Goal: Task Accomplishment & Management: Complete application form

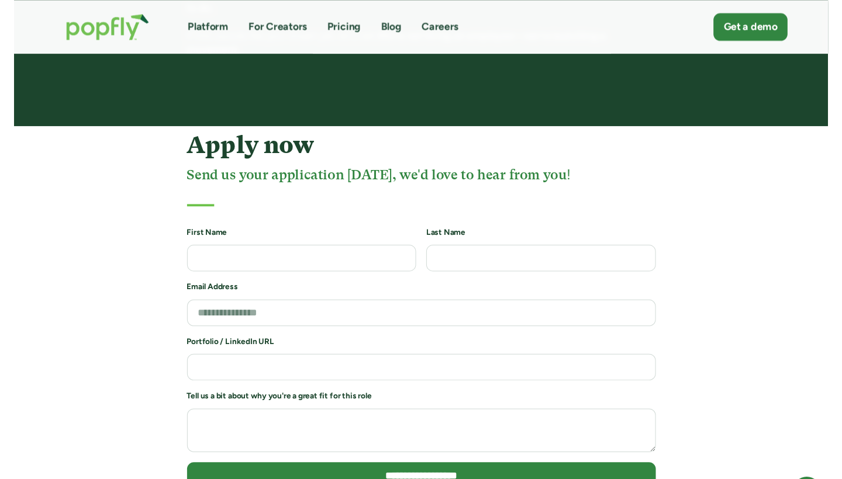
scroll to position [2424, 0]
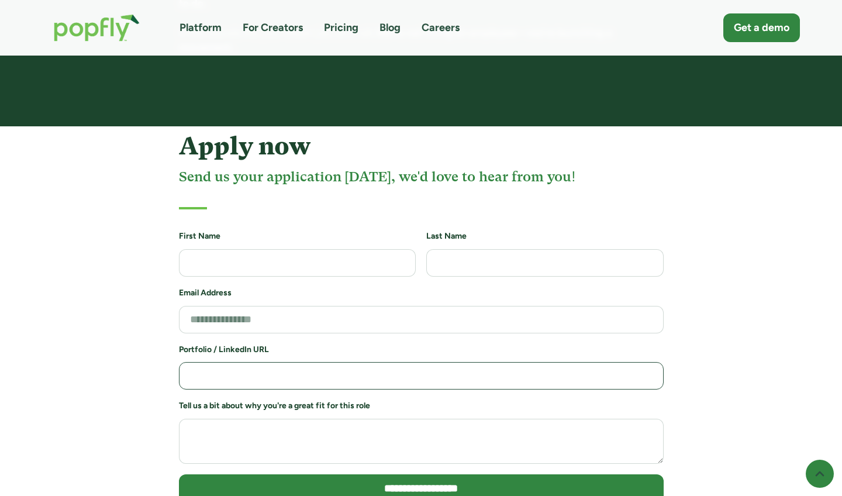
click at [423, 362] on input "Job Application Form" at bounding box center [421, 375] width 485 height 27
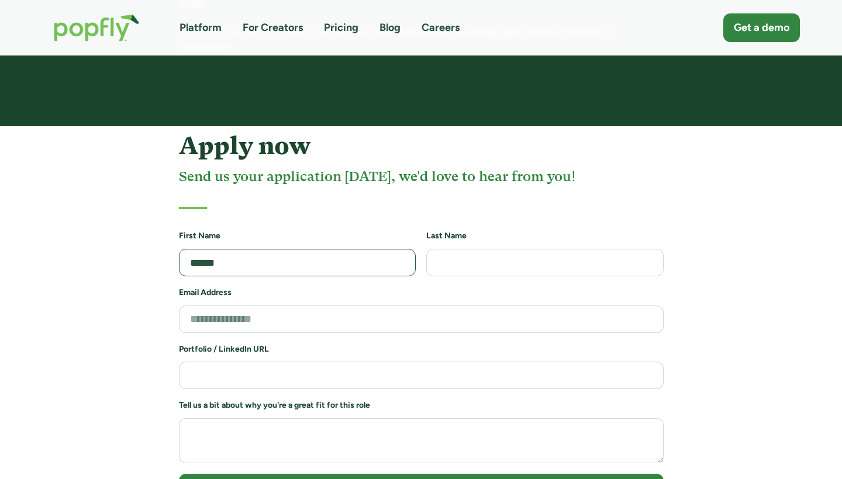
type input "******"
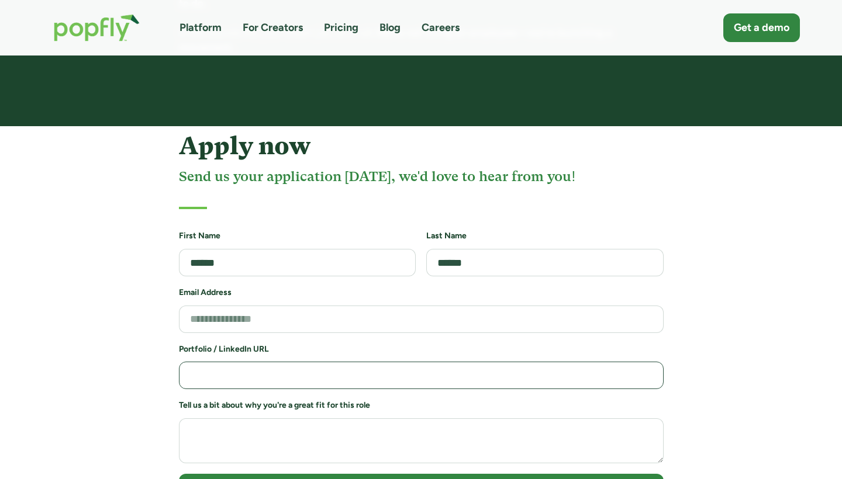
click at [323, 362] on input "Job Application Form" at bounding box center [421, 375] width 485 height 27
paste input "**********"
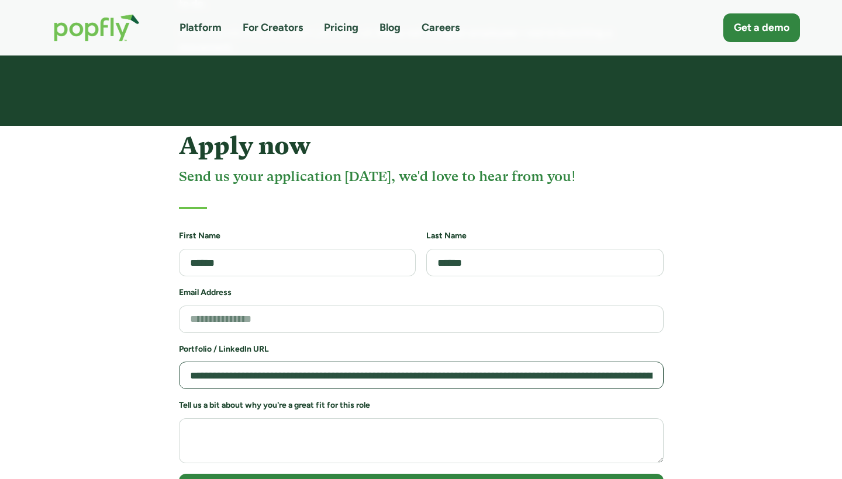
type input "**********"
click at [719, 377] on div "**********" at bounding box center [421, 340] width 786 height 416
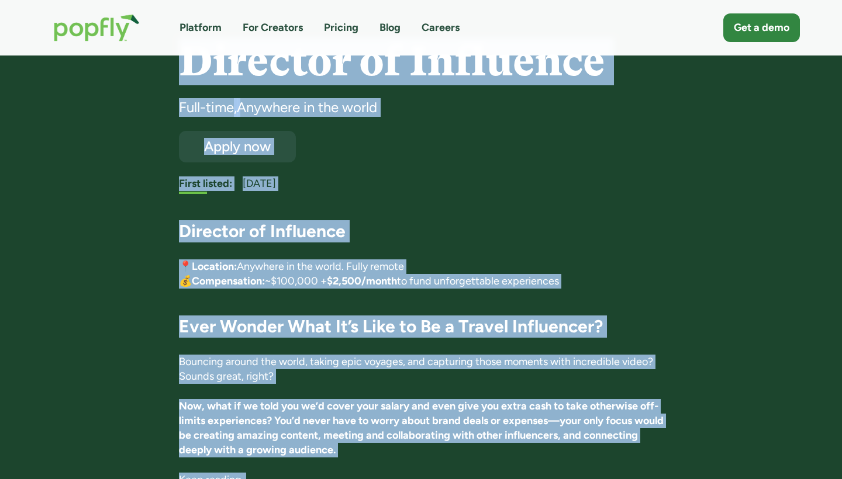
scroll to position [46, 0]
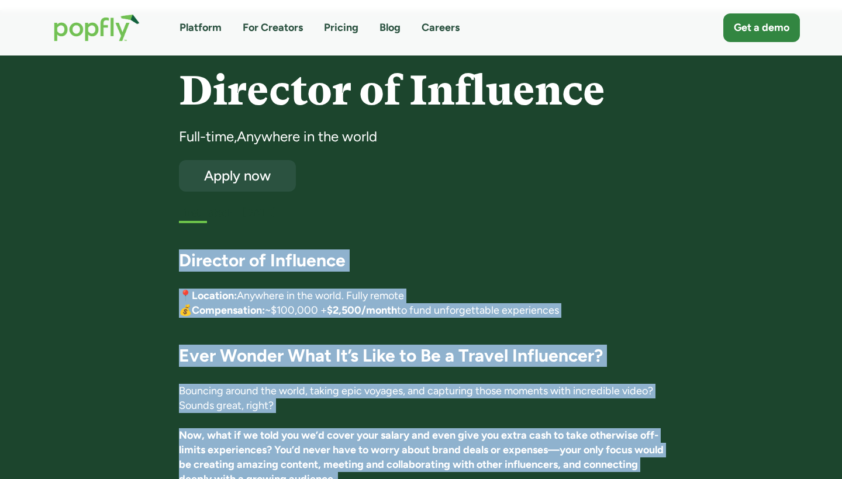
drag, startPoint x: 270, startPoint y: 312, endPoint x: 170, endPoint y: 264, distance: 110.6
copy div "Director of Influence 📍 Location: Anywhere in the world. Fully remote 💰 Compens…"
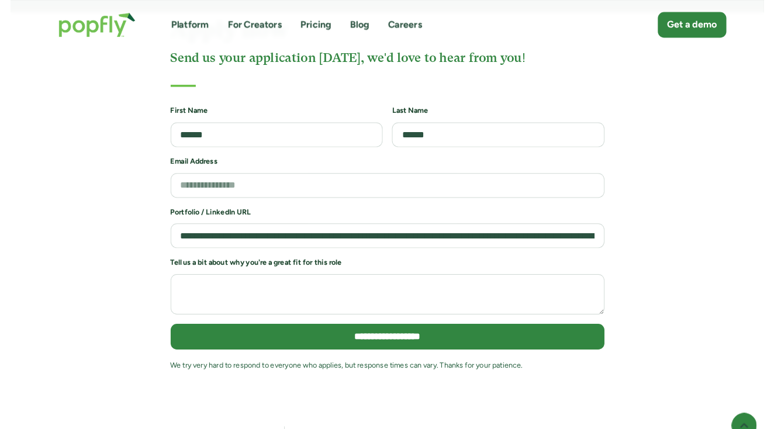
scroll to position [2520, 0]
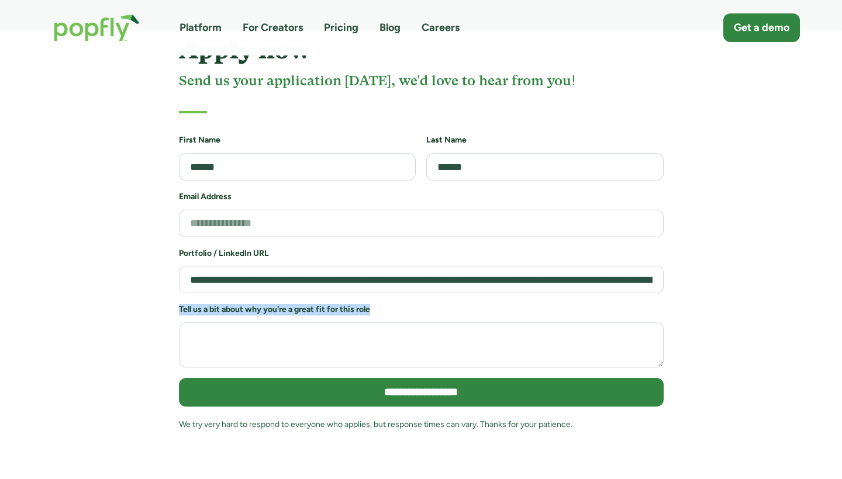
drag, startPoint x: 385, startPoint y: 267, endPoint x: 160, endPoint y: 263, distance: 225.1
click at [159, 263] on div "**********" at bounding box center [421, 244] width 786 height 416
copy h6 "Tell us a bit about why you're a great fit for this role"
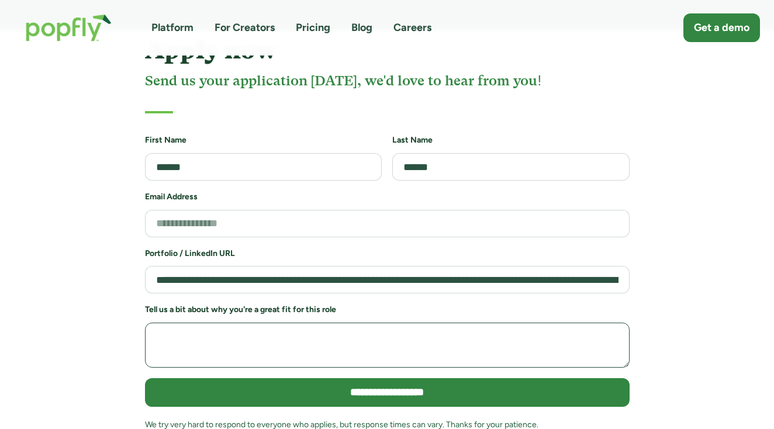
click at [240, 323] on textarea "Job Application Form" at bounding box center [387, 345] width 485 height 45
paste textarea "**********"
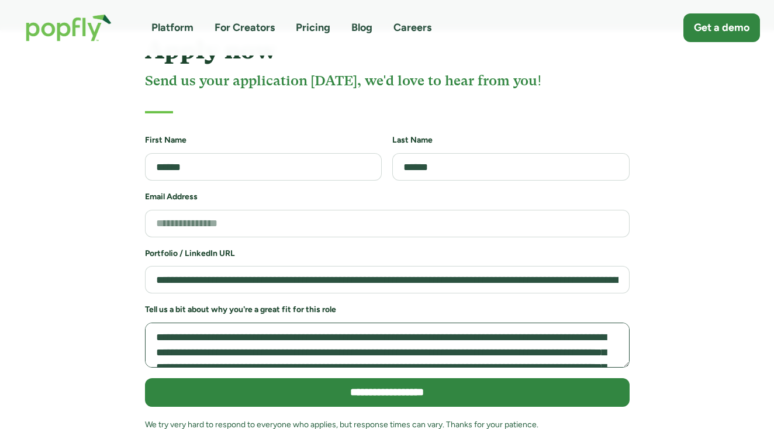
scroll to position [190, 0]
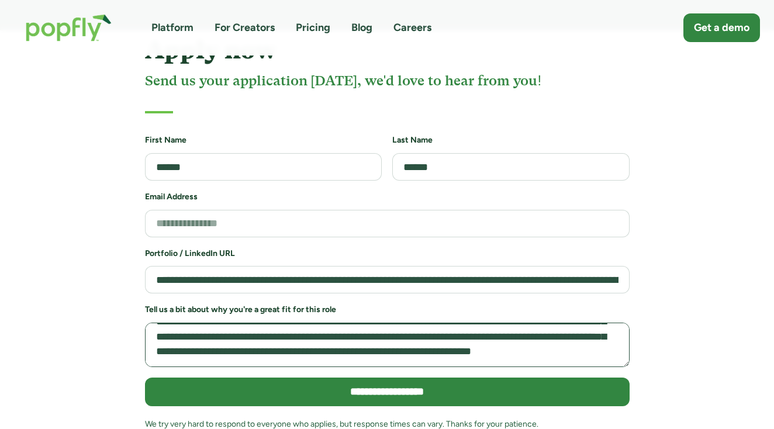
type textarea "**********"
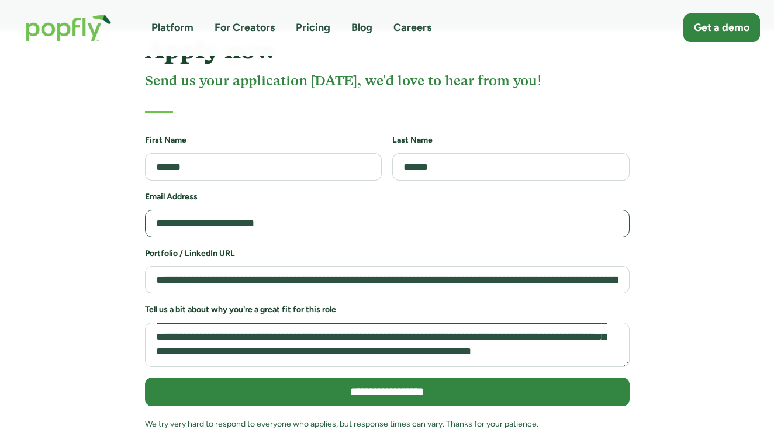
type input "**********"
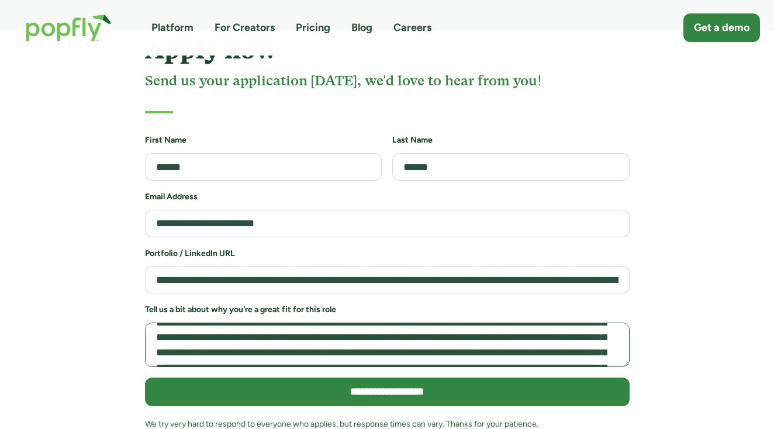
scroll to position [0, 0]
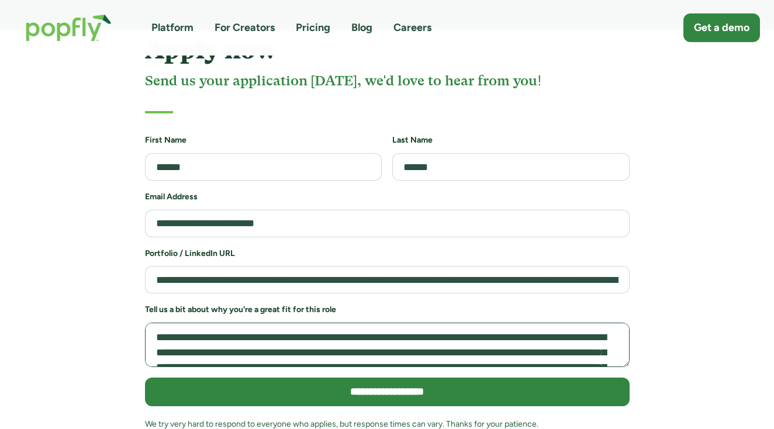
drag, startPoint x: 479, startPoint y: 296, endPoint x: 481, endPoint y: 216, distance: 80.1
click at [481, 216] on form "**********" at bounding box center [387, 288] width 485 height 308
click at [771, 256] on div "**********" at bounding box center [387, 243] width 774 height 415
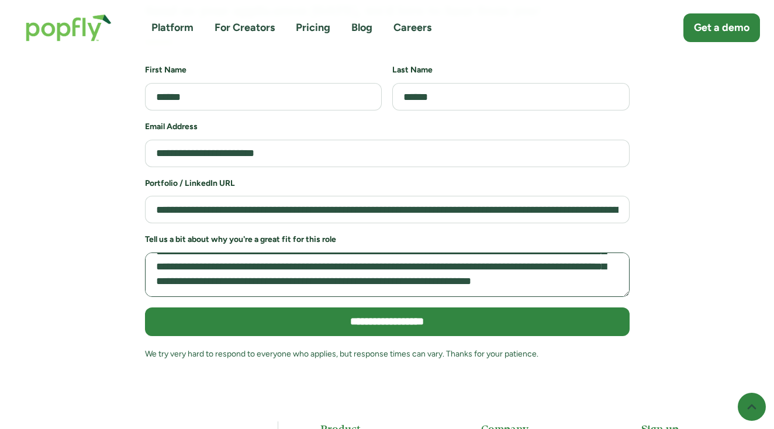
scroll to position [190, 0]
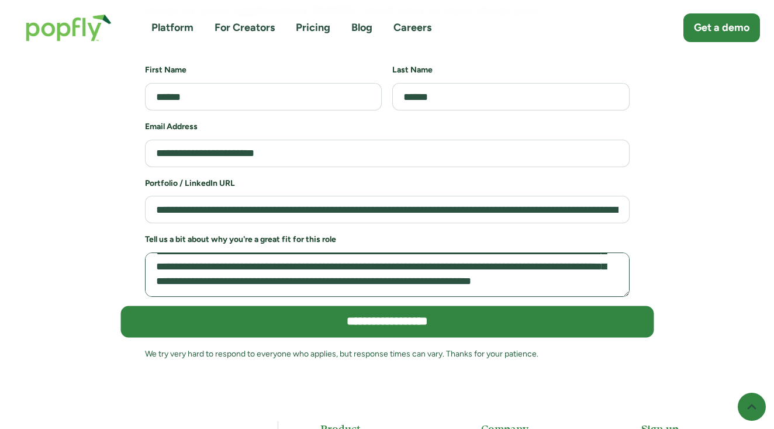
drag, startPoint x: 511, startPoint y: 241, endPoint x: 585, endPoint y: 285, distance: 85.7
click at [585, 285] on form "**********" at bounding box center [387, 218] width 485 height 308
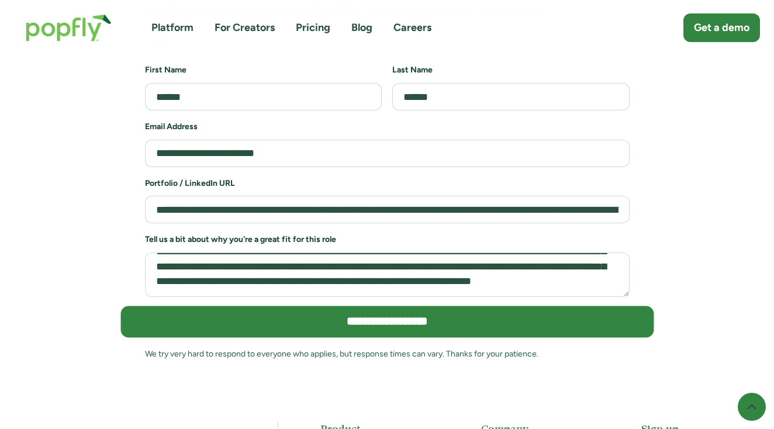
click at [554, 306] on input "**********" at bounding box center [386, 322] width 533 height 32
type input "**********"
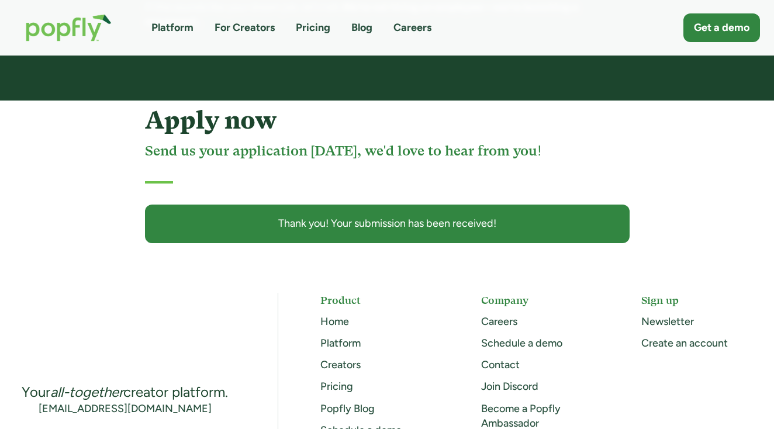
scroll to position [2427, 0]
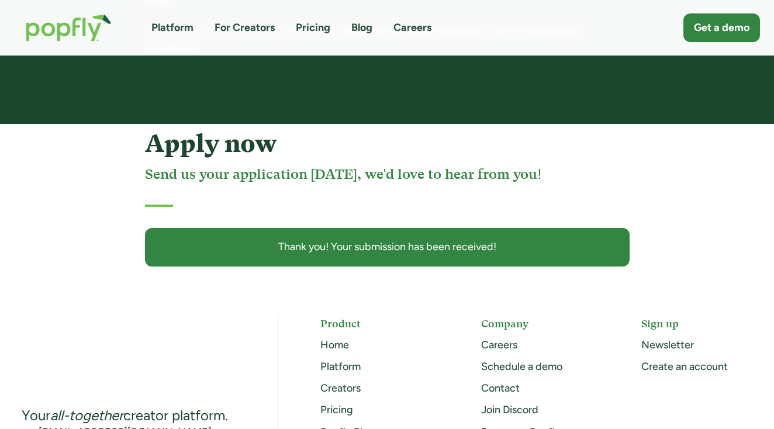
click at [401, 36] on div "Platform For Creators Pricing Blog Careers Get a demo" at bounding box center [387, 27] width 746 height 51
click at [404, 15] on div "Platform For Creators Pricing Blog Careers Get a demo" at bounding box center [387, 27] width 746 height 51
click at [405, 30] on link "Careers" at bounding box center [413, 27] width 38 height 15
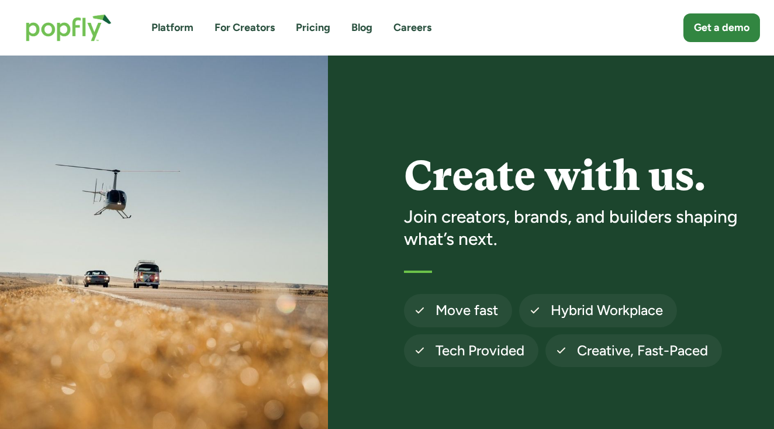
click at [325, 285] on img at bounding box center [164, 261] width 328 height 410
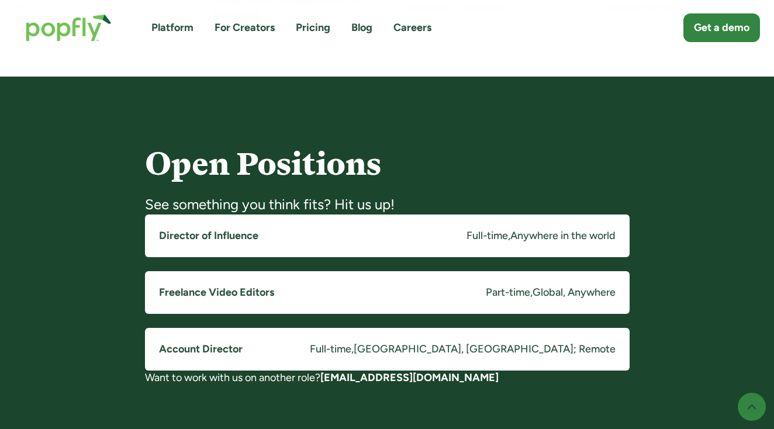
scroll to position [865, 0]
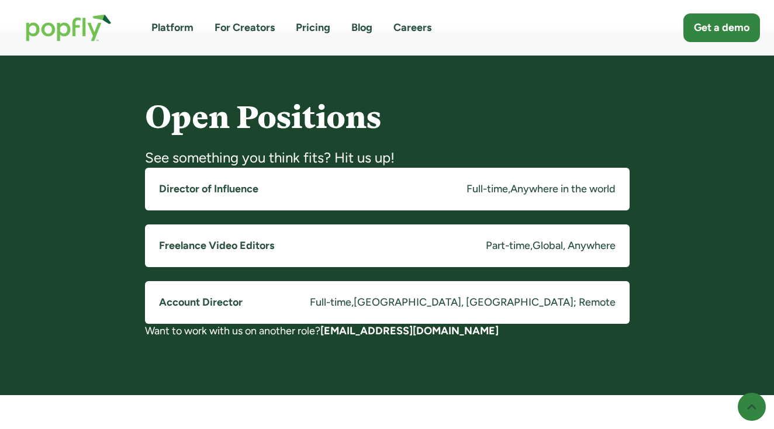
click at [352, 241] on link "Freelance Video Editors Part-time , Global, Anywhere" at bounding box center [387, 246] width 485 height 43
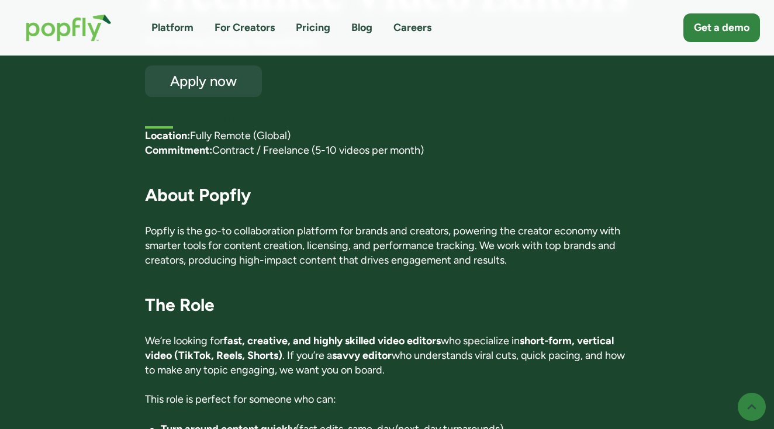
scroll to position [164, 0]
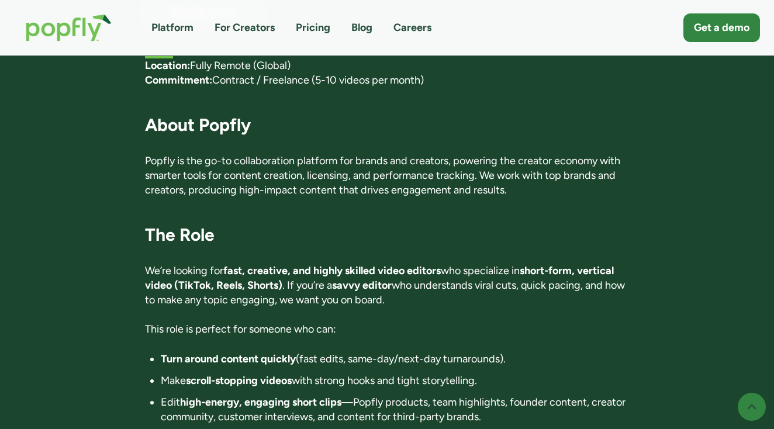
click at [361, 279] on strong "savvy editor" at bounding box center [362, 285] width 60 height 13
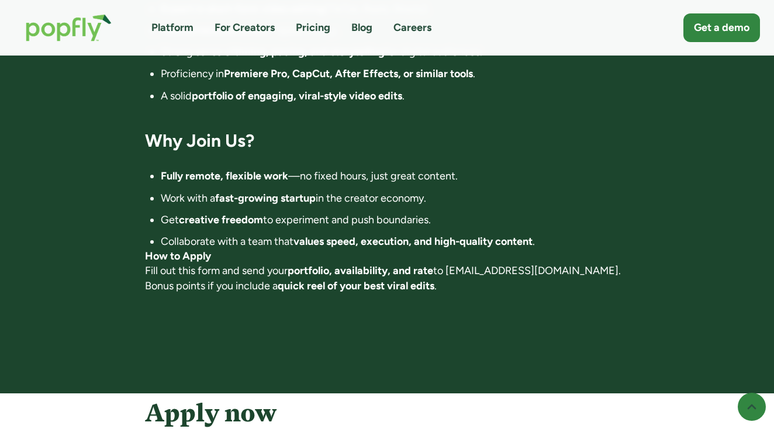
scroll to position [912, 0]
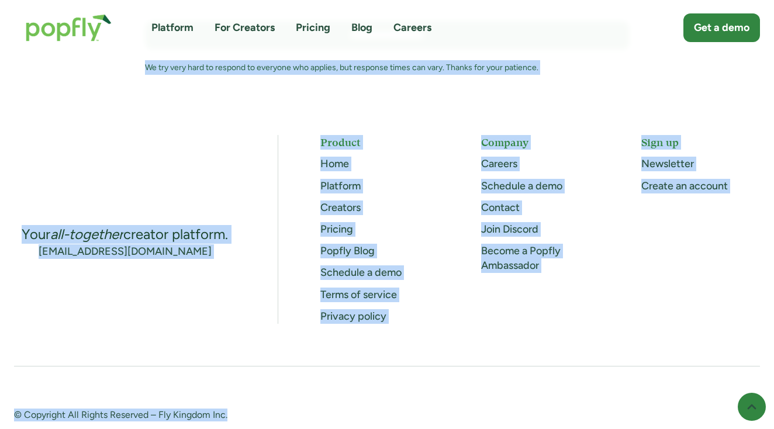
scroll to position [1637, 0]
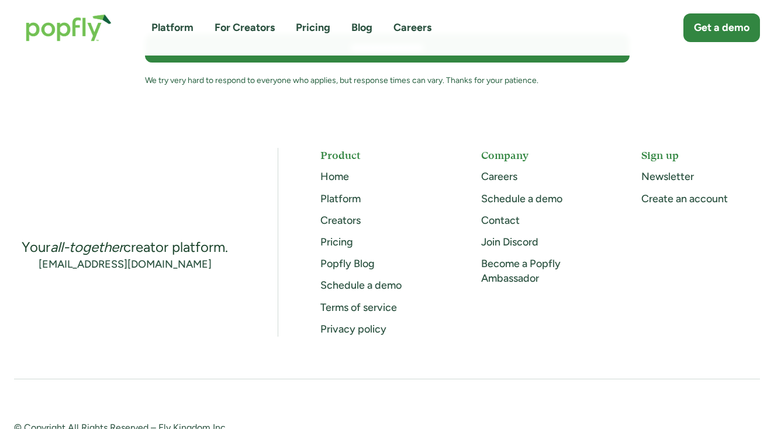
drag, startPoint x: 380, startPoint y: 315, endPoint x: 444, endPoint y: -2, distance: 323.4
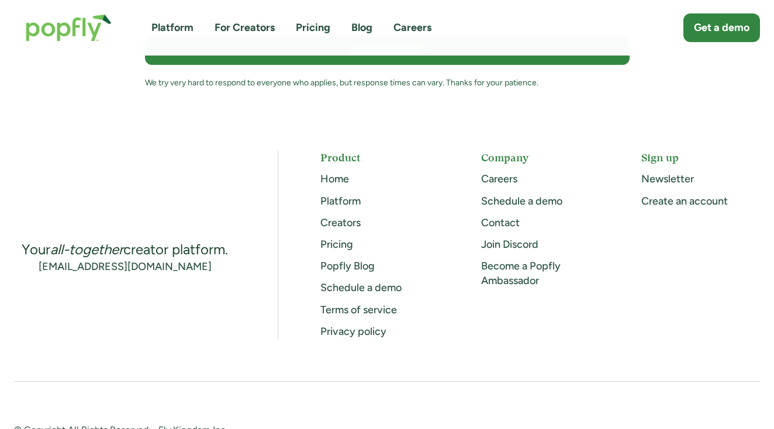
click at [432, 139] on div "Your all-together creator platform. info@popfly.com Product Home Platform Creat…" at bounding box center [387, 297] width 774 height 365
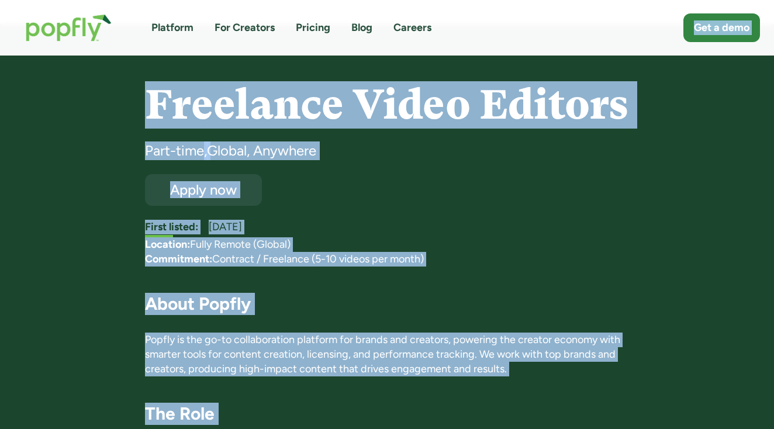
scroll to position [0, 0]
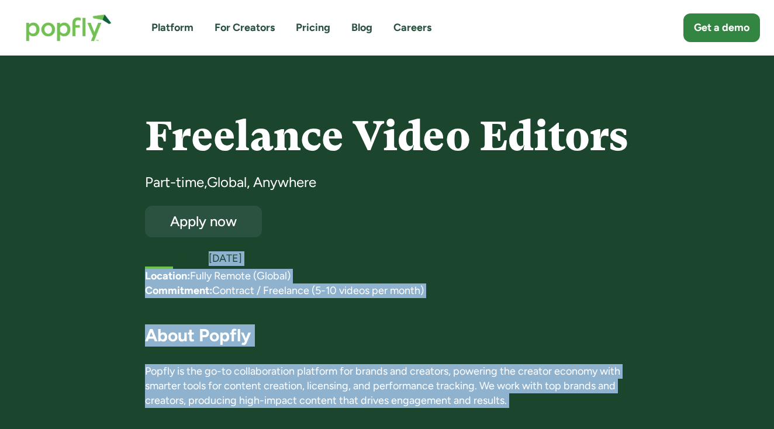
drag, startPoint x: 432, startPoint y: 139, endPoint x: 389, endPoint y: 236, distance: 106.6
click at [238, 227] on div "Apply now" at bounding box center [203, 221] width 101 height 15
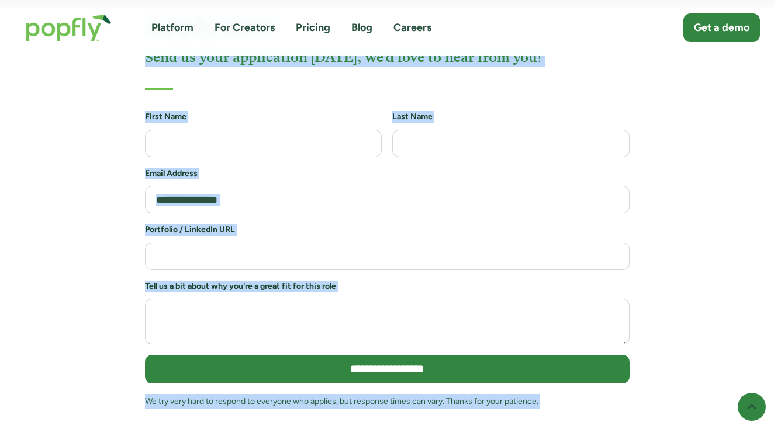
scroll to position [1276, 0]
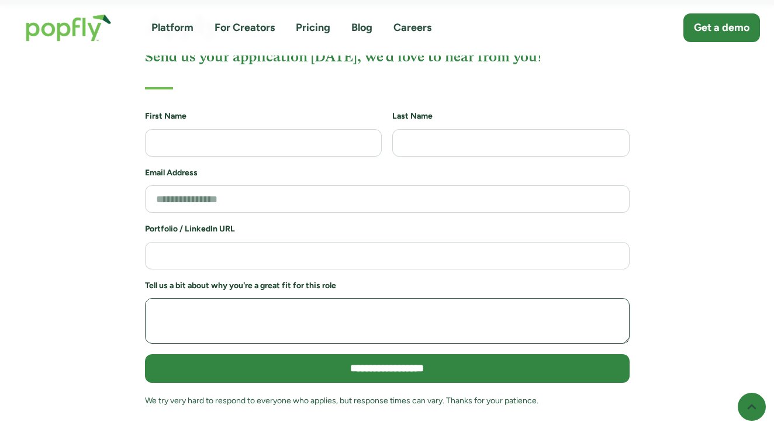
click at [339, 327] on textarea "Job Application Form" at bounding box center [387, 320] width 485 height 45
click at [422, 24] on link "Careers" at bounding box center [413, 27] width 38 height 15
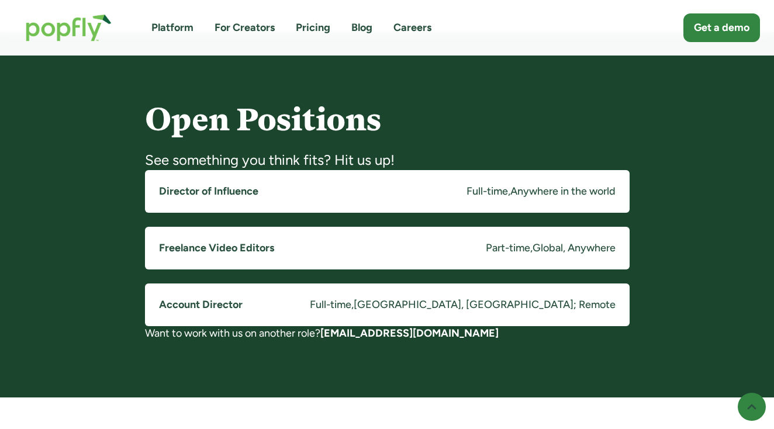
scroll to position [889, 0]
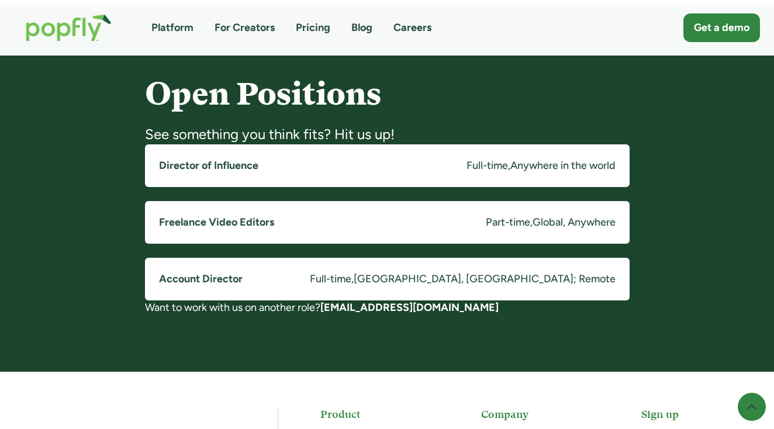
click at [330, 231] on link "Freelance Video Editors Part-time , Global, Anywhere" at bounding box center [387, 222] width 485 height 43
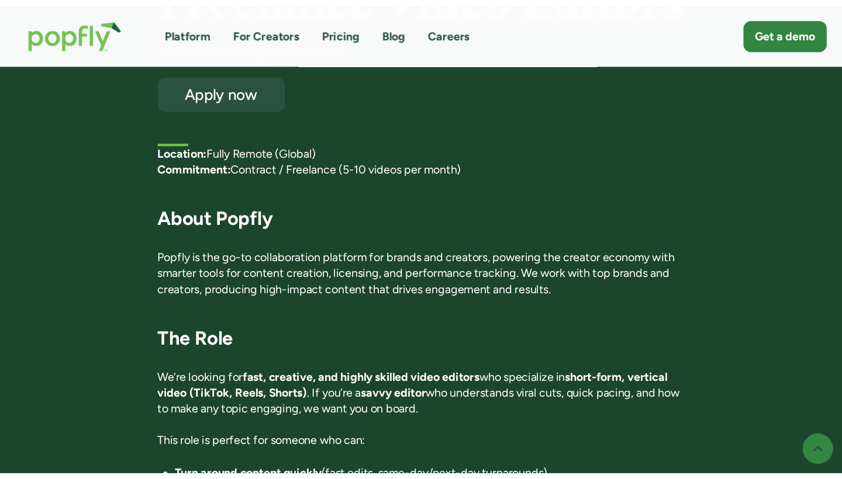
scroll to position [187, 0]
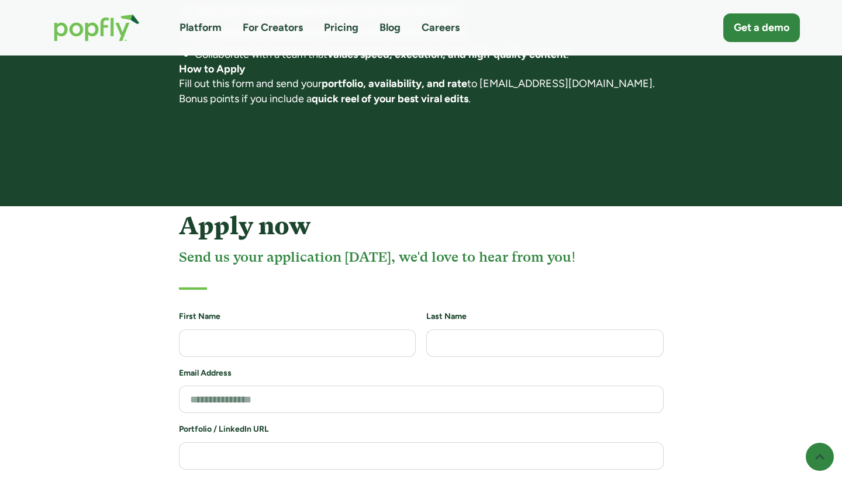
scroll to position [1099, 0]
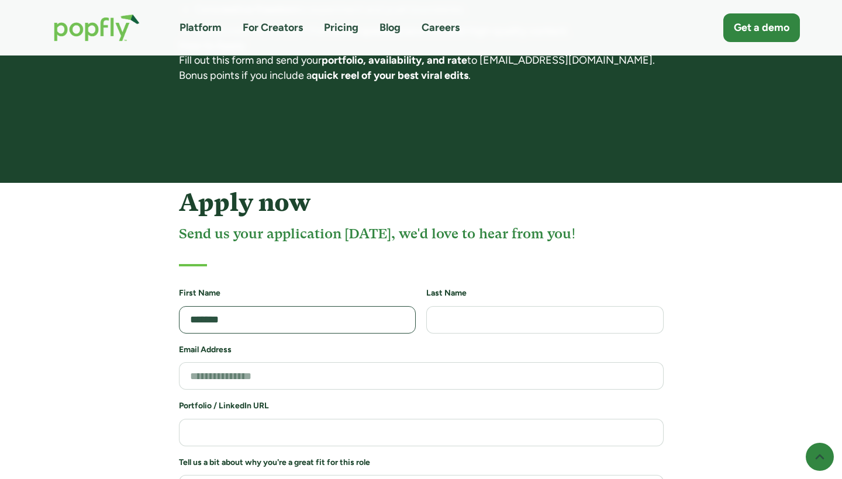
type input "******"
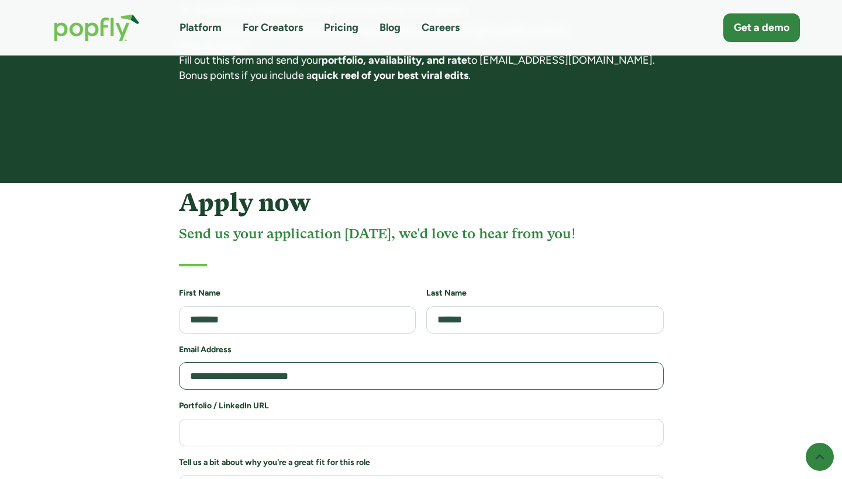
type input "**********"
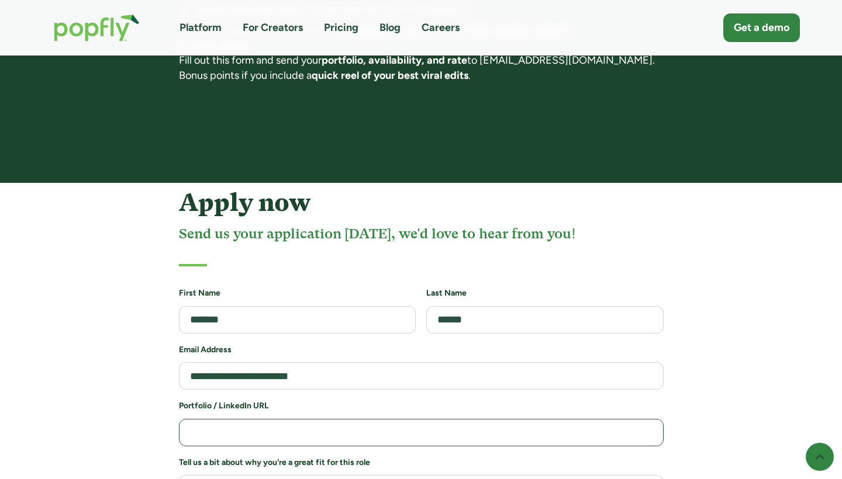
click at [281, 429] on input "Job Application Form" at bounding box center [421, 432] width 485 height 27
paste input "**********"
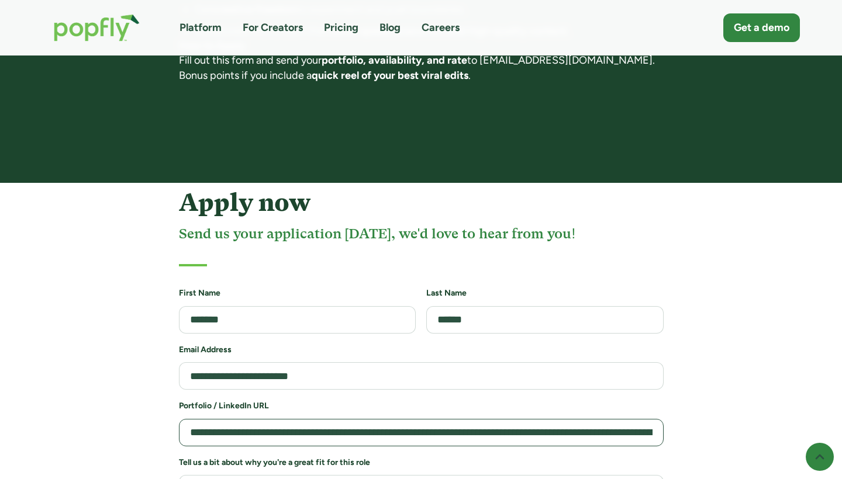
type input "**********"
click at [764, 404] on div "**********" at bounding box center [421, 397] width 786 height 416
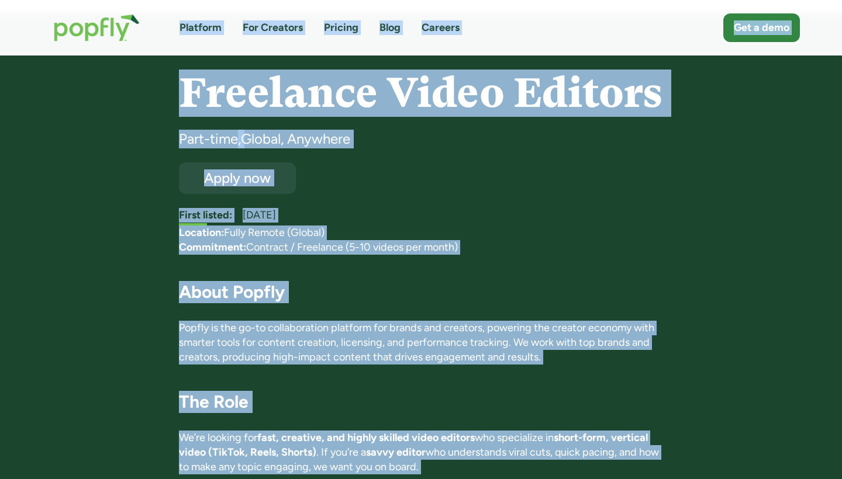
scroll to position [30, 0]
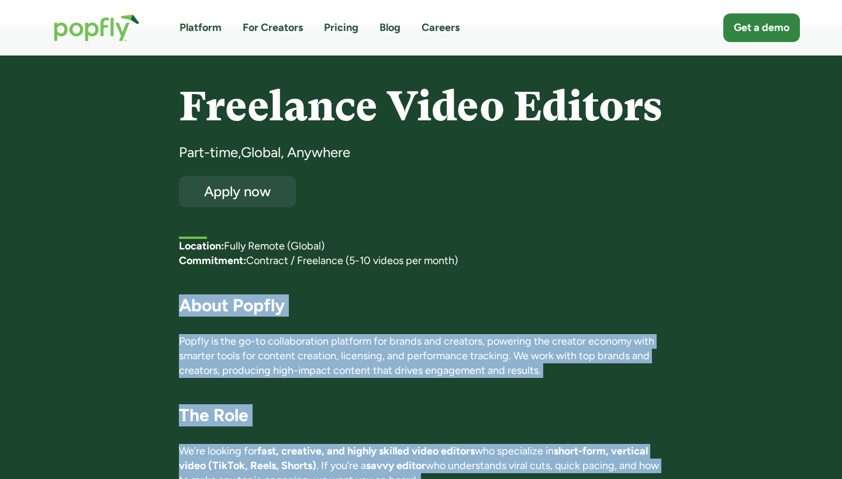
drag, startPoint x: 431, startPoint y: 381, endPoint x: 178, endPoint y: 306, distance: 264.2
copy div "Lorem Ipsumd Sitame co adi el-se doeiusmodtemp incididu utl etdolo mag aliquaen…"
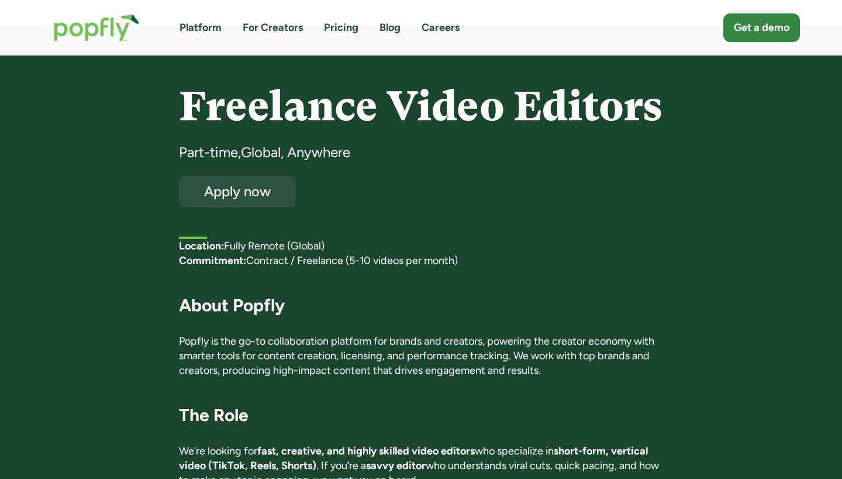
click at [566, 232] on div "[DATE]" at bounding box center [453, 229] width 421 height 15
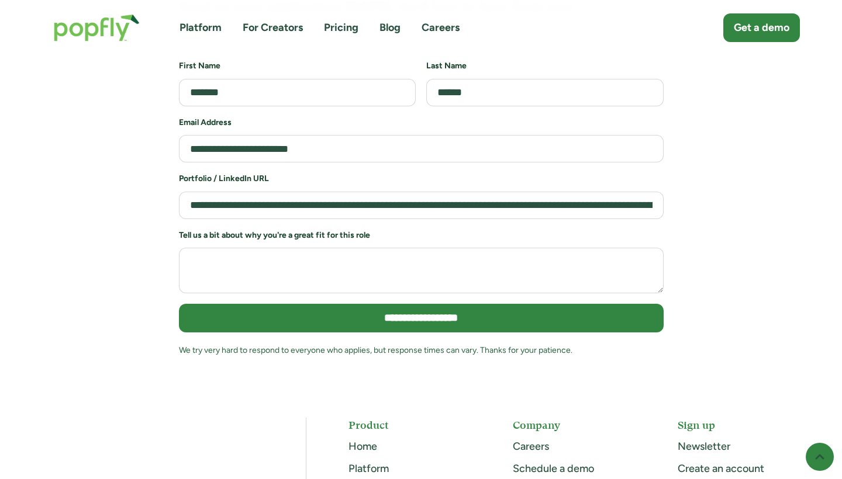
scroll to position [1330, 0]
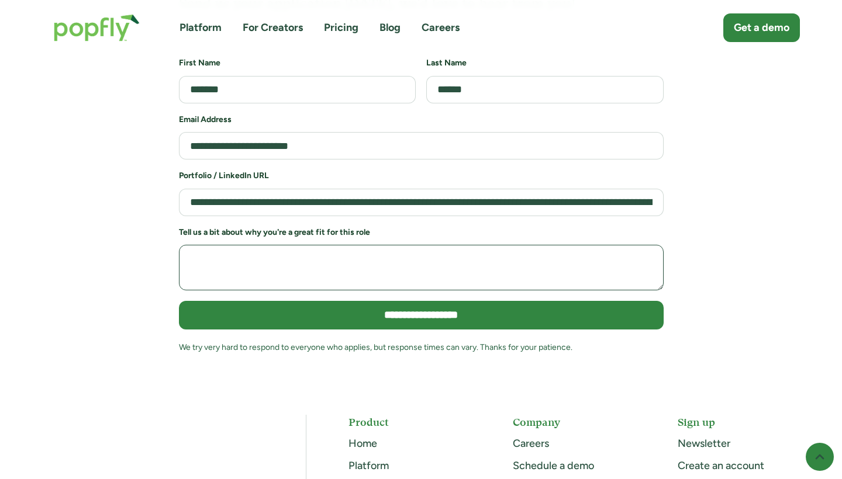
click at [391, 261] on textarea "Job Application Form" at bounding box center [421, 267] width 485 height 45
paste textarea "**********"
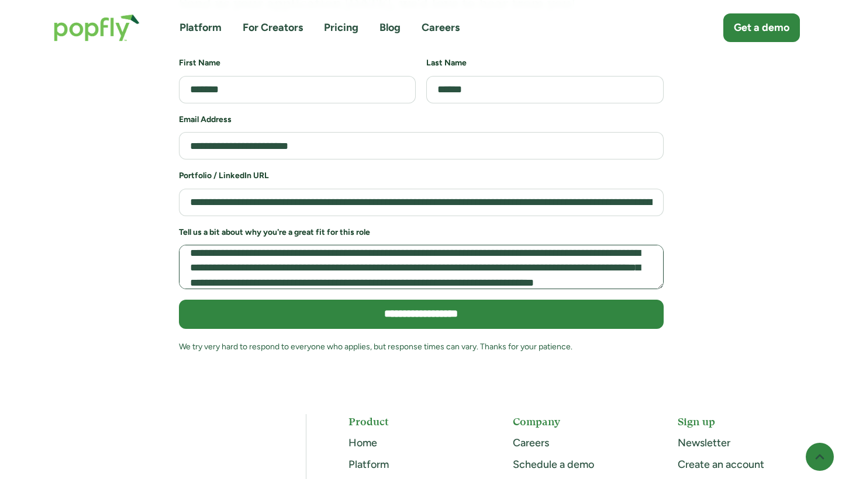
scroll to position [0, 0]
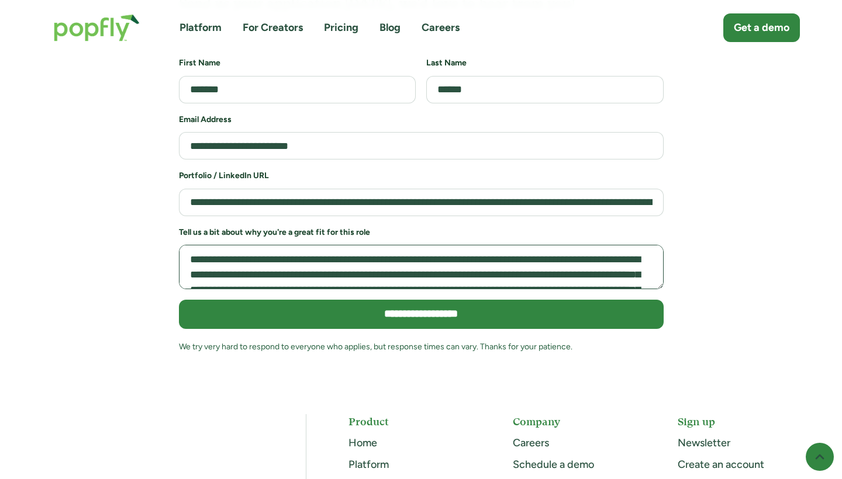
drag, startPoint x: 391, startPoint y: 261, endPoint x: 379, endPoint y: 137, distance: 125.2
click at [379, 137] on form "**********" at bounding box center [421, 211] width 485 height 308
click at [225, 246] on textarea "Job Application Form" at bounding box center [421, 267] width 485 height 44
click at [188, 252] on textarea "Job Application Form" at bounding box center [421, 267] width 485 height 44
click at [219, 255] on textarea "Job Application Form" at bounding box center [421, 267] width 485 height 44
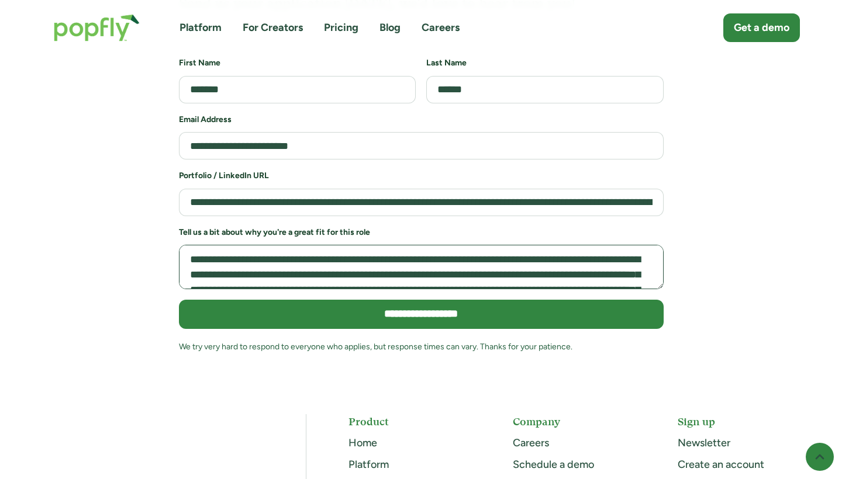
click at [505, 252] on textarea "Job Application Form" at bounding box center [421, 267] width 485 height 44
click at [540, 260] on textarea "Job Application Form" at bounding box center [421, 267] width 485 height 44
drag, startPoint x: 571, startPoint y: 254, endPoint x: 544, endPoint y: 254, distance: 27.5
click at [544, 254] on textarea "Job Application Form" at bounding box center [421, 267] width 485 height 44
click at [588, 252] on textarea "Job Application Form" at bounding box center [421, 267] width 485 height 44
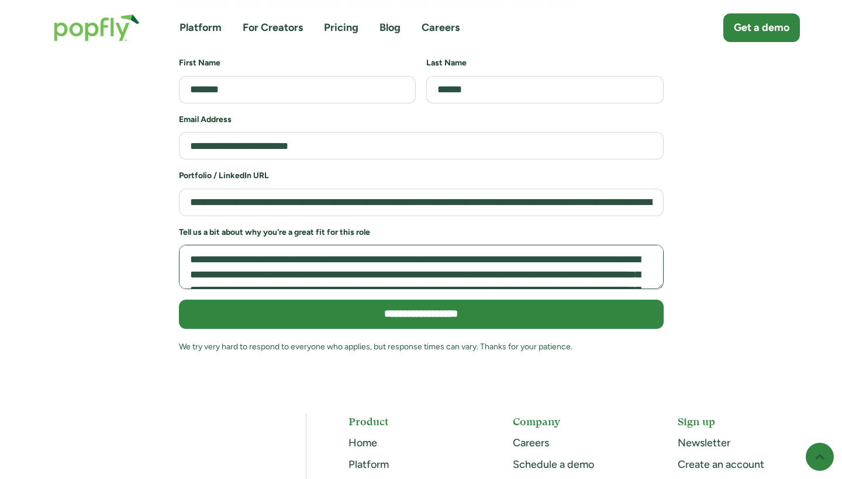
click at [614, 254] on textarea "Job Application Form" at bounding box center [421, 267] width 485 height 44
click at [563, 254] on textarea "Job Application Form" at bounding box center [421, 267] width 485 height 44
click at [241, 267] on textarea "Job Application Form" at bounding box center [421, 267] width 485 height 44
click at [330, 245] on textarea "Job Application Form" at bounding box center [421, 267] width 485 height 44
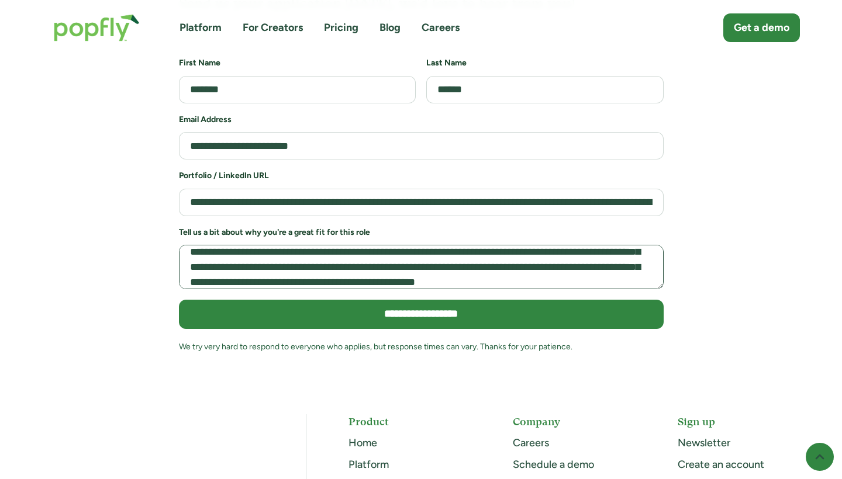
scroll to position [28, 0]
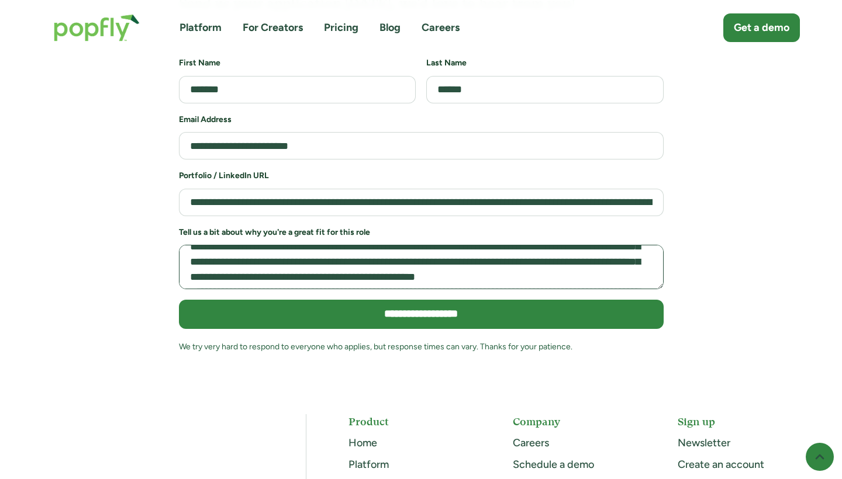
drag, startPoint x: 330, startPoint y: 241, endPoint x: 403, endPoint y: 267, distance: 77.5
click at [402, 267] on textarea "Job Application Form" at bounding box center [421, 267] width 485 height 44
click at [438, 262] on textarea "Job Application Form" at bounding box center [421, 267] width 485 height 44
click at [637, 252] on textarea "Job Application Form" at bounding box center [421, 267] width 485 height 44
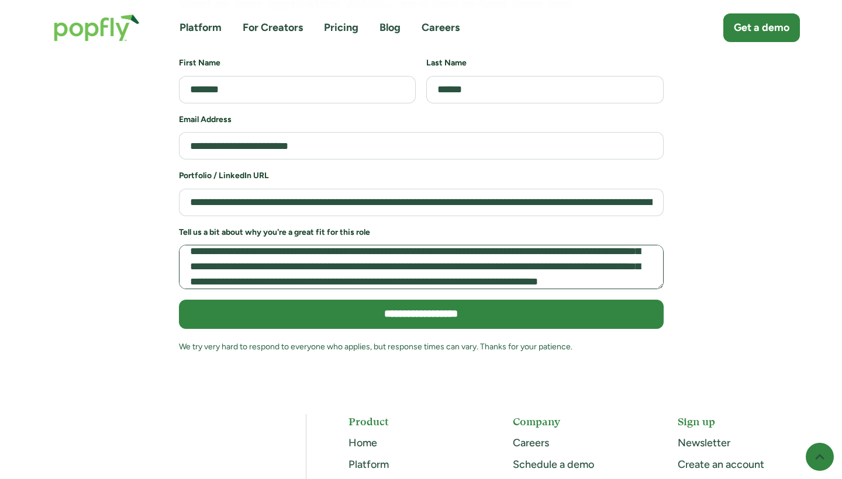
scroll to position [36, 0]
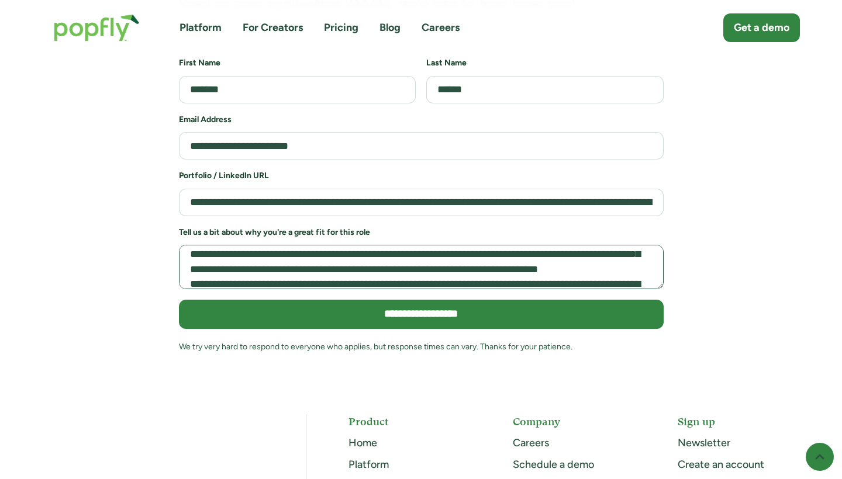
drag, startPoint x: 571, startPoint y: 264, endPoint x: 598, endPoint y: 274, distance: 28.9
click at [597, 274] on textarea "Job Application Form" at bounding box center [421, 267] width 485 height 44
click at [220, 274] on textarea "Job Application Form" at bounding box center [421, 267] width 485 height 44
drag, startPoint x: 388, startPoint y: 277, endPoint x: 274, endPoint y: 272, distance: 114.7
click at [274, 274] on textarea "Job Application Form" at bounding box center [421, 267] width 485 height 44
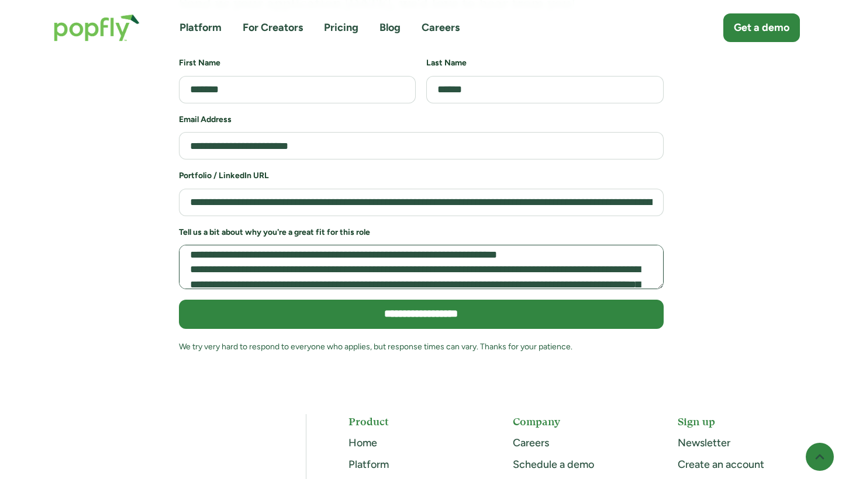
scroll to position [65, 0]
click at [187, 260] on textarea "Job Application Form" at bounding box center [421, 267] width 485 height 44
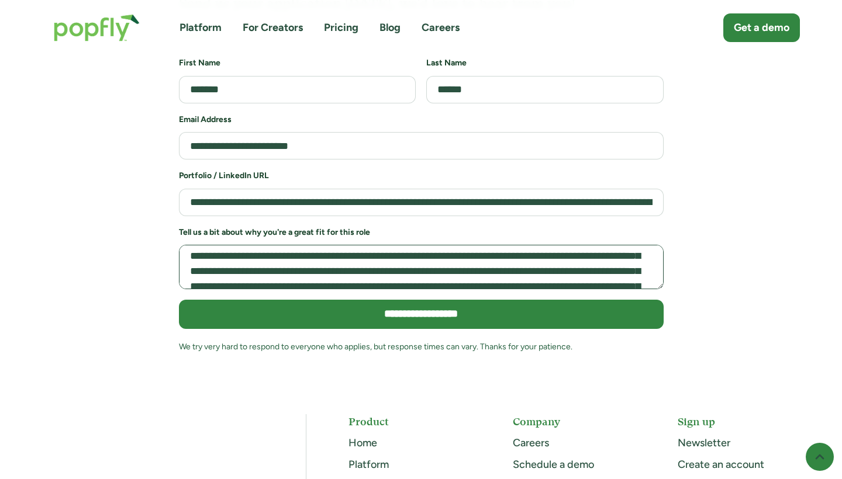
click at [297, 254] on textarea "Job Application Form" at bounding box center [421, 267] width 485 height 44
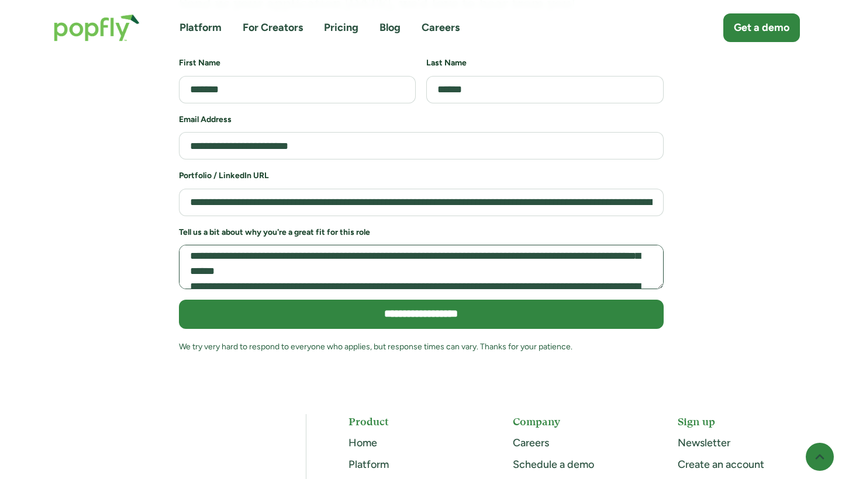
scroll to position [123, 0]
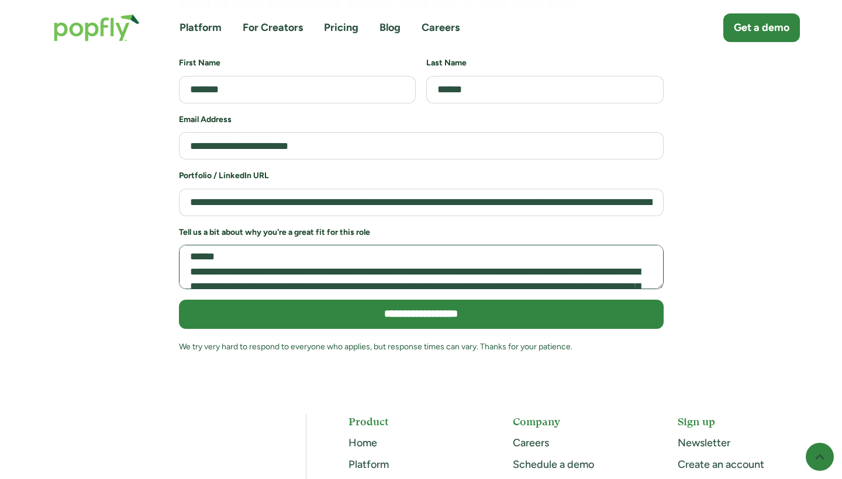
click at [189, 275] on textarea "Job Application Form" at bounding box center [421, 267] width 485 height 44
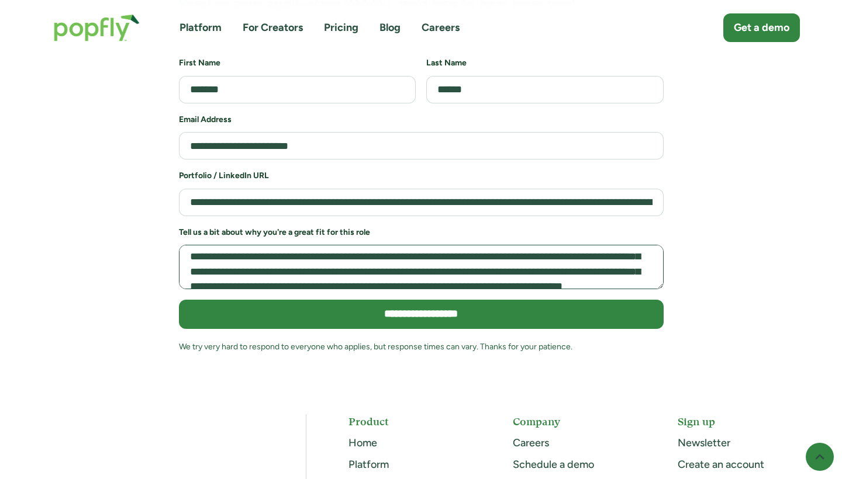
drag, startPoint x: 396, startPoint y: 274, endPoint x: 357, endPoint y: 263, distance: 41.4
click at [357, 263] on textarea "Job Application Form" at bounding box center [421, 267] width 485 height 44
drag, startPoint x: 360, startPoint y: 263, endPoint x: 311, endPoint y: 264, distance: 49.1
click at [311, 264] on textarea "Job Application Form" at bounding box center [421, 267] width 485 height 44
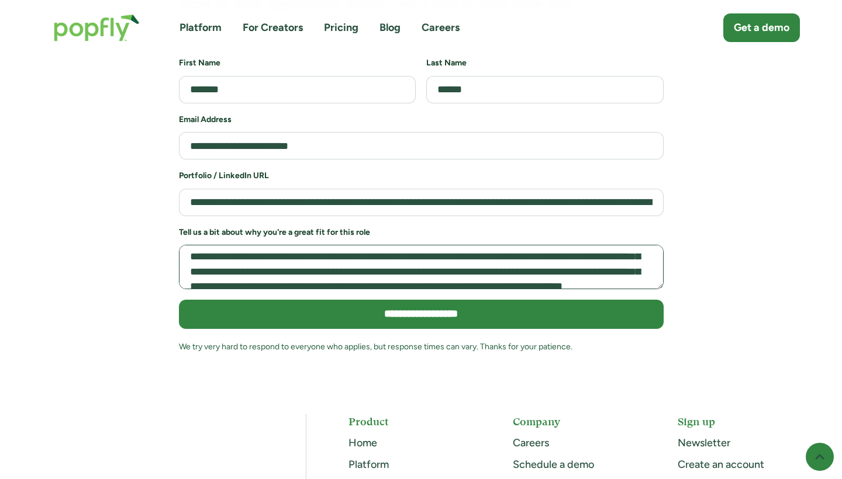
drag, startPoint x: 448, startPoint y: 262, endPoint x: 399, endPoint y: 261, distance: 49.7
click at [399, 261] on textarea "Job Application Form" at bounding box center [421, 267] width 485 height 44
click at [547, 264] on textarea "Job Application Form" at bounding box center [421, 267] width 485 height 44
drag, startPoint x: 582, startPoint y: 264, endPoint x: 553, endPoint y: 264, distance: 28.7
click at [553, 264] on textarea "Job Application Form" at bounding box center [421, 267] width 485 height 44
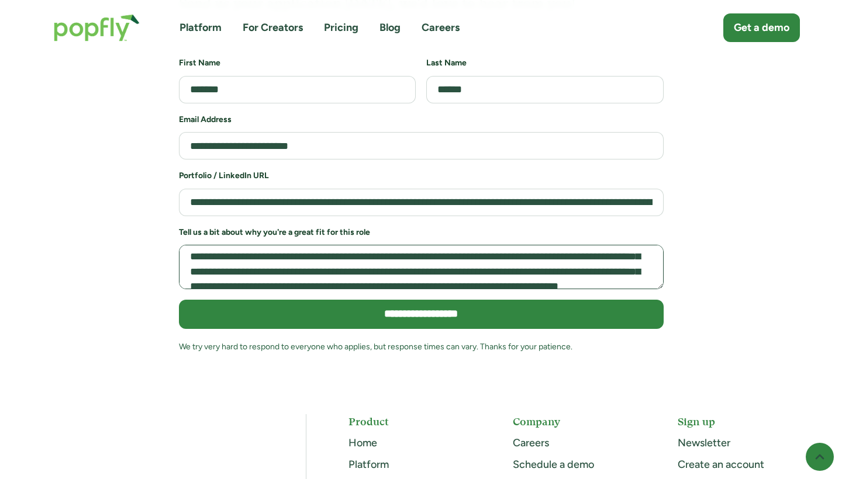
click at [419, 267] on textarea "Job Application Form" at bounding box center [421, 267] width 485 height 44
drag, startPoint x: 444, startPoint y: 275, endPoint x: 244, endPoint y: 276, distance: 200.6
click at [244, 276] on textarea "Job Application Form" at bounding box center [421, 267] width 485 height 44
click at [236, 276] on textarea "Job Application Form" at bounding box center [421, 267] width 485 height 44
drag, startPoint x: 466, startPoint y: 279, endPoint x: 347, endPoint y: 279, distance: 118.7
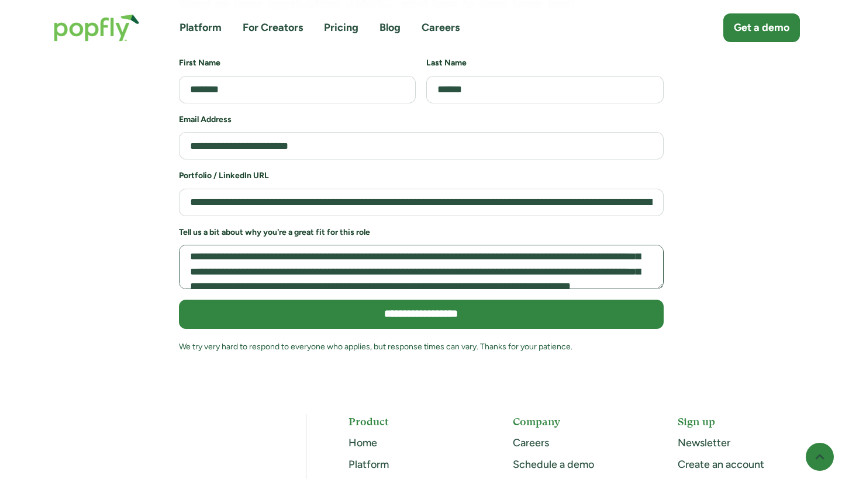
click at [347, 279] on textarea "Job Application Form" at bounding box center [421, 267] width 485 height 44
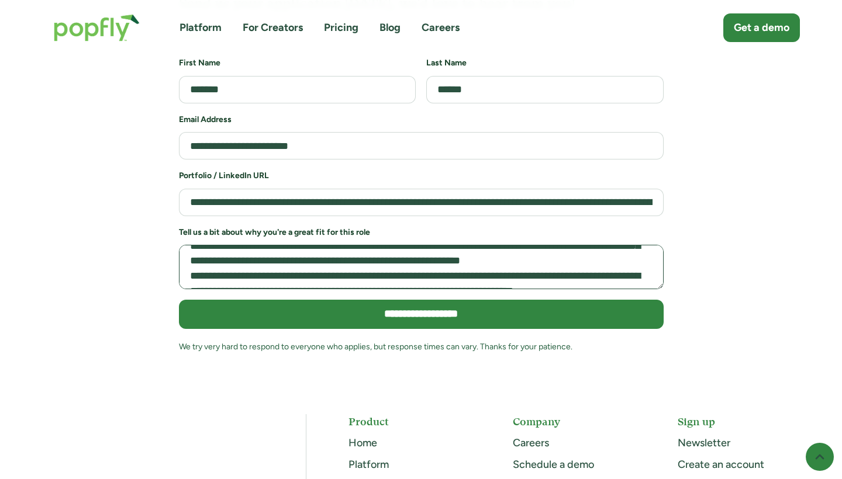
scroll to position [149, 0]
drag, startPoint x: 371, startPoint y: 271, endPoint x: 381, endPoint y: 260, distance: 14.5
click at [380, 256] on textarea "Job Application Form" at bounding box center [421, 267] width 485 height 44
click at [388, 255] on textarea "Job Application Form" at bounding box center [421, 267] width 485 height 44
click at [368, 250] on textarea "Job Application Form" at bounding box center [421, 267] width 485 height 44
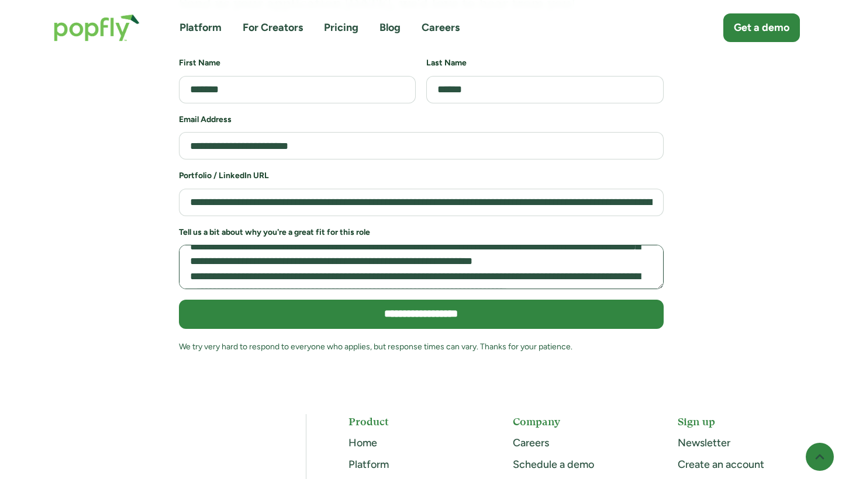
click at [475, 253] on textarea "Job Application Form" at bounding box center [421, 267] width 485 height 44
click at [348, 264] on textarea "Job Application Form" at bounding box center [421, 267] width 485 height 44
drag, startPoint x: 451, startPoint y: 279, endPoint x: 283, endPoint y: 268, distance: 168.7
click at [283, 268] on textarea "Job Application Form" at bounding box center [421, 267] width 485 height 44
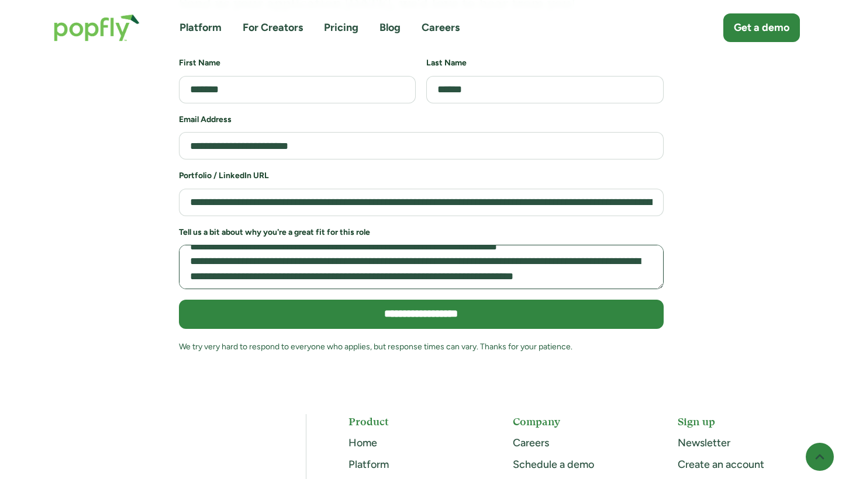
click at [191, 278] on textarea "Job Application Form" at bounding box center [421, 267] width 485 height 44
drag, startPoint x: 344, startPoint y: 257, endPoint x: 344, endPoint y: 271, distance: 14.0
click at [344, 271] on textarea "Job Application Form" at bounding box center [421, 267] width 485 height 44
click at [318, 268] on textarea "Job Application Form" at bounding box center [421, 267] width 485 height 44
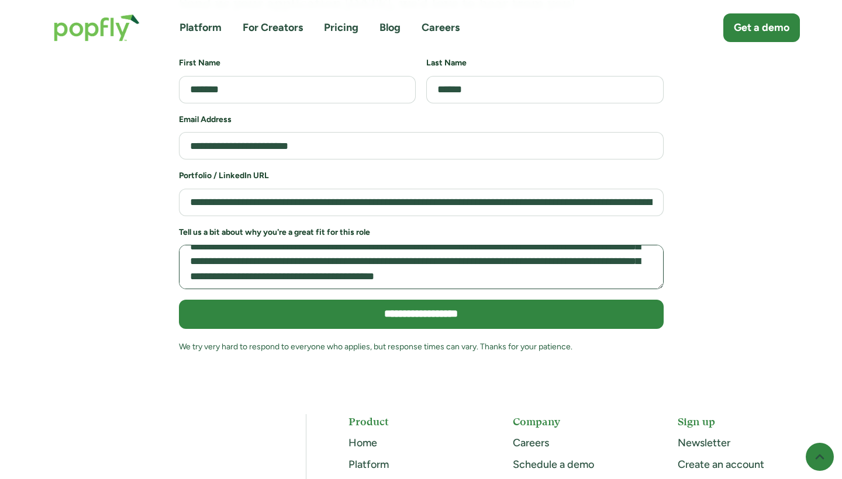
click at [353, 272] on textarea "Job Application Form" at bounding box center [421, 267] width 485 height 44
click at [354, 272] on textarea "Job Application Form" at bounding box center [421, 267] width 485 height 44
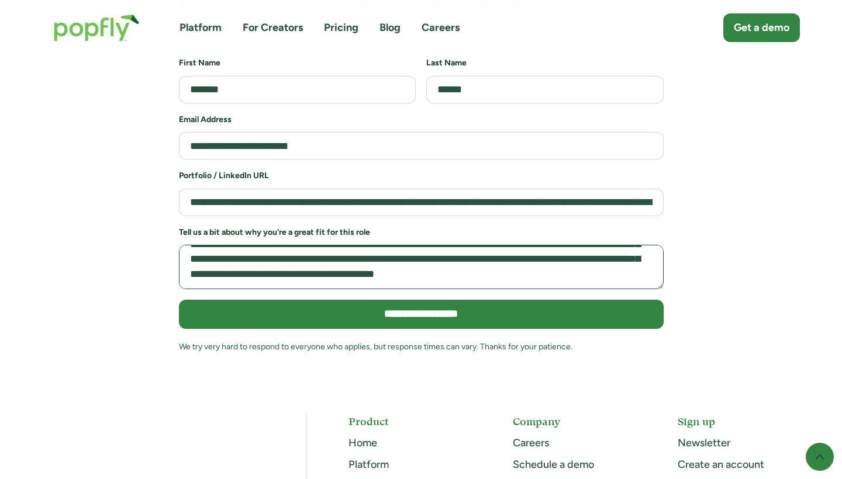
scroll to position [174, 0]
drag, startPoint x: 359, startPoint y: 251, endPoint x: 360, endPoint y: 243, distance: 7.6
click at [360, 245] on textarea "Job Application Form" at bounding box center [421, 267] width 485 height 44
click at [367, 251] on textarea "Job Application Form" at bounding box center [421, 267] width 485 height 44
click at [296, 245] on textarea "Job Application Form" at bounding box center [421, 267] width 485 height 44
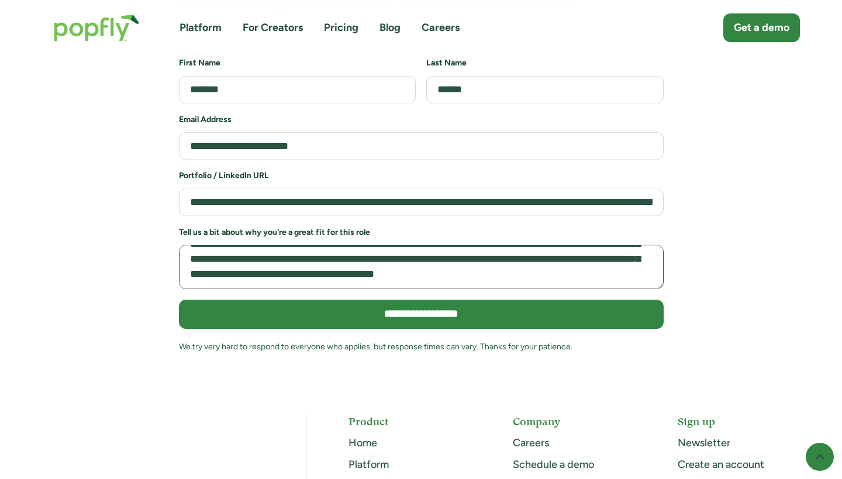
drag, startPoint x: 240, startPoint y: 255, endPoint x: 275, endPoint y: 244, distance: 36.8
click at [277, 245] on textarea "Job Application Form" at bounding box center [421, 267] width 485 height 44
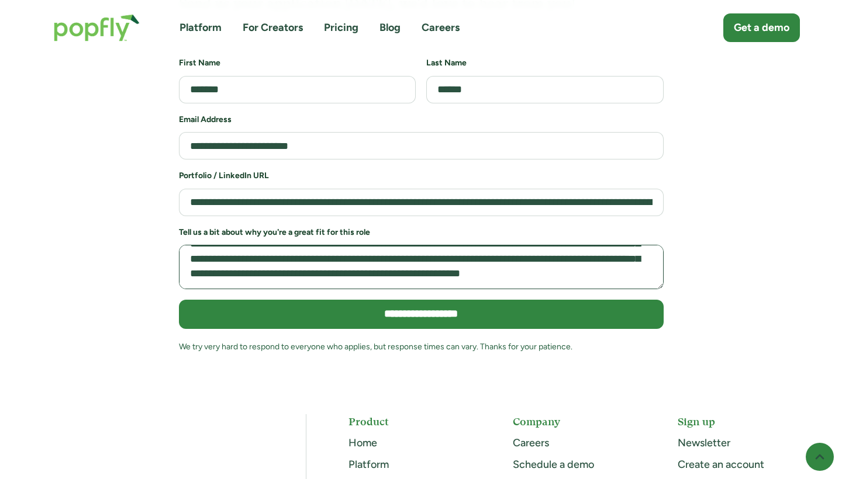
scroll to position [161, 0]
drag, startPoint x: 381, startPoint y: 257, endPoint x: 406, endPoint y: 248, distance: 26.8
click at [406, 248] on textarea "Job Application Form" at bounding box center [421, 267] width 485 height 44
click at [416, 265] on textarea "Job Application Form" at bounding box center [421, 267] width 485 height 44
drag, startPoint x: 379, startPoint y: 268, endPoint x: 361, endPoint y: 359, distance: 93.1
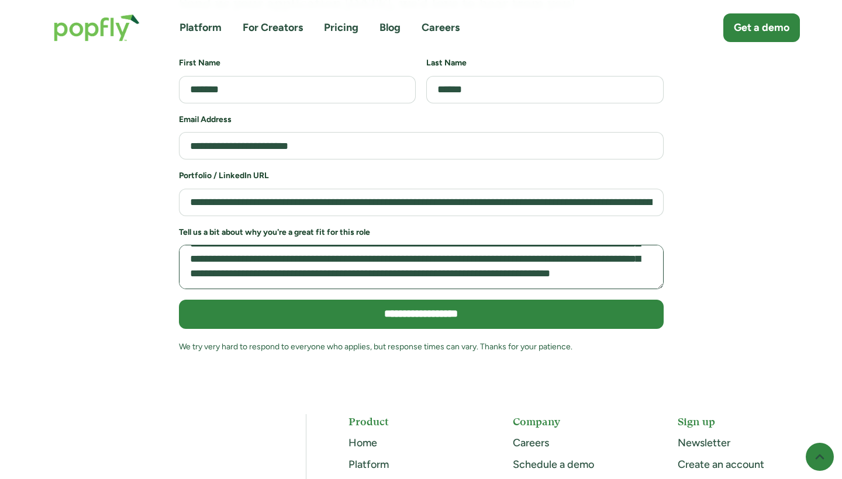
click at [361, 360] on div "**********" at bounding box center [421, 165] width 485 height 415
click at [406, 258] on textarea "Job Application Form" at bounding box center [421, 267] width 485 height 44
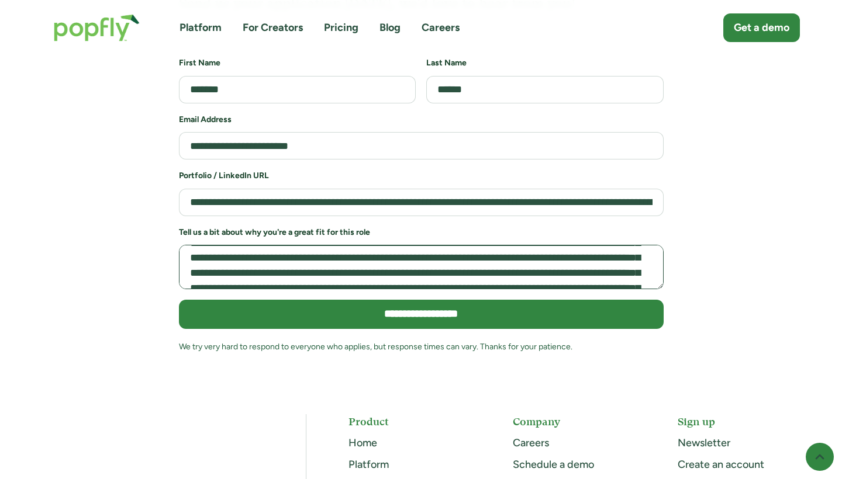
scroll to position [0, 0]
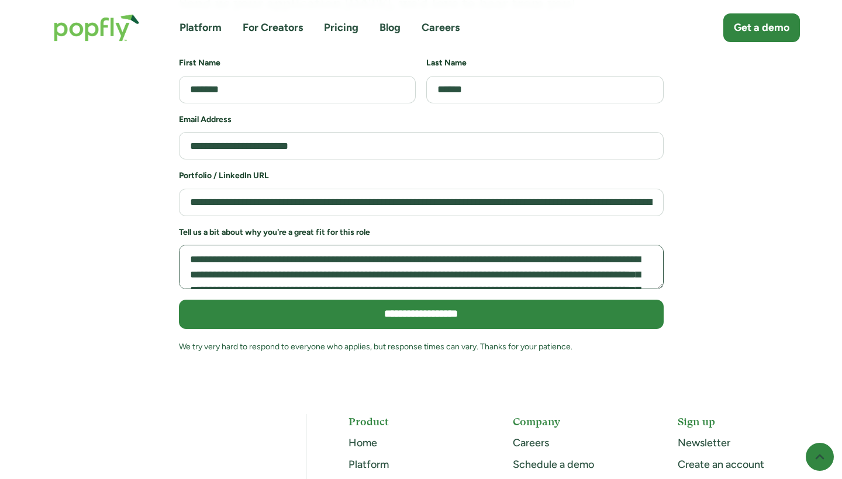
drag, startPoint x: 419, startPoint y: 270, endPoint x: 99, endPoint y: 179, distance: 331.9
click at [101, 179] on div "**********" at bounding box center [421, 165] width 786 height 415
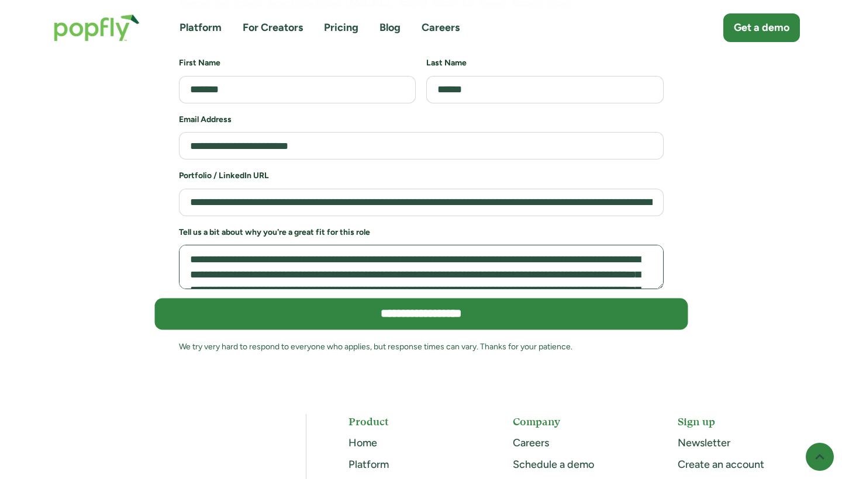
type textarea "**********"
click at [302, 309] on input "**********" at bounding box center [420, 315] width 533 height 32
type input "**********"
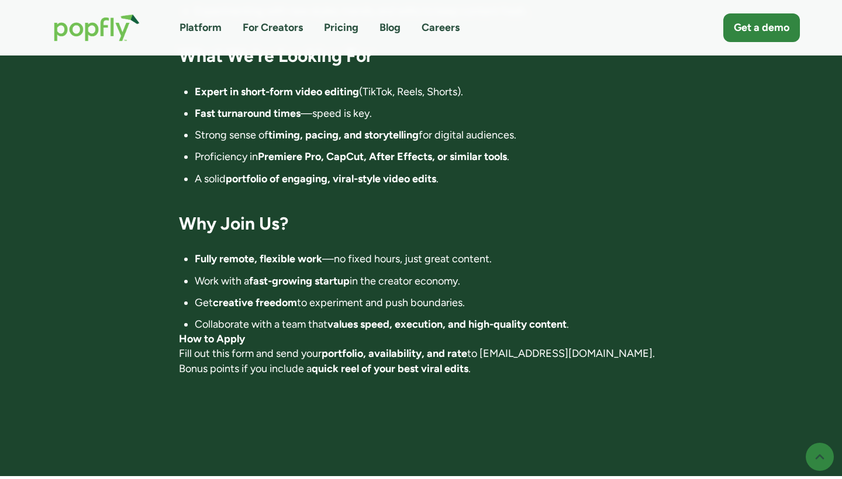
scroll to position [876, 0]
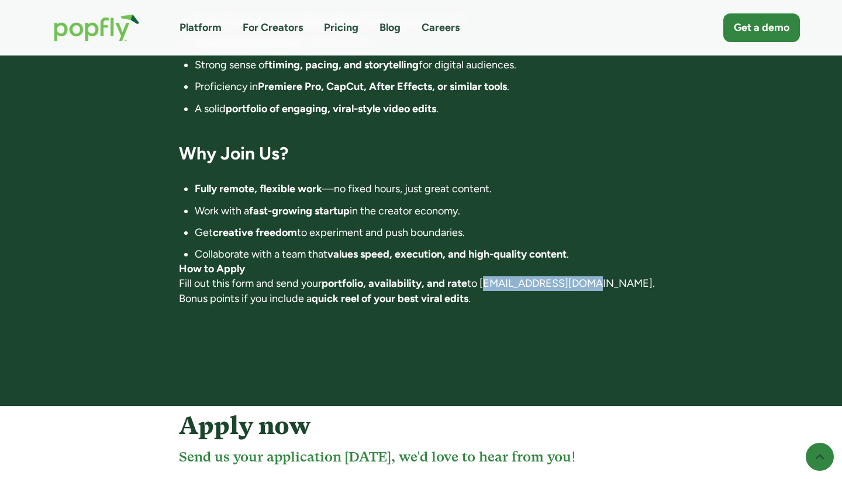
drag, startPoint x: 587, startPoint y: 280, endPoint x: 486, endPoint y: 280, distance: 100.6
click at [486, 280] on p "How to Apply Fill out this form and send your portfolio, availability, and rate…" at bounding box center [421, 284] width 485 height 44
copy p "[EMAIL_ADDRESS][DOMAIN_NAME]."
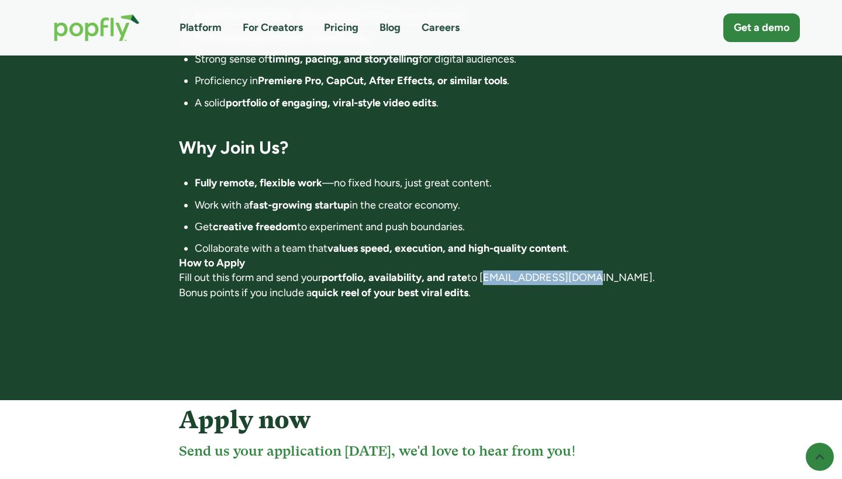
scroll to position [884, 0]
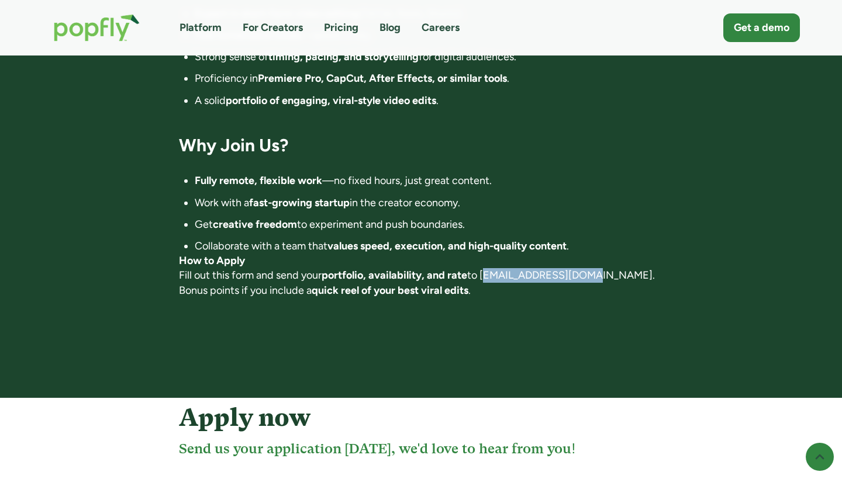
drag, startPoint x: 829, startPoint y: 328, endPoint x: 828, endPoint y: 205, distance: 123.4
click at [537, 202] on li "Work with a fast-growing startup in the creator economy." at bounding box center [429, 203] width 469 height 15
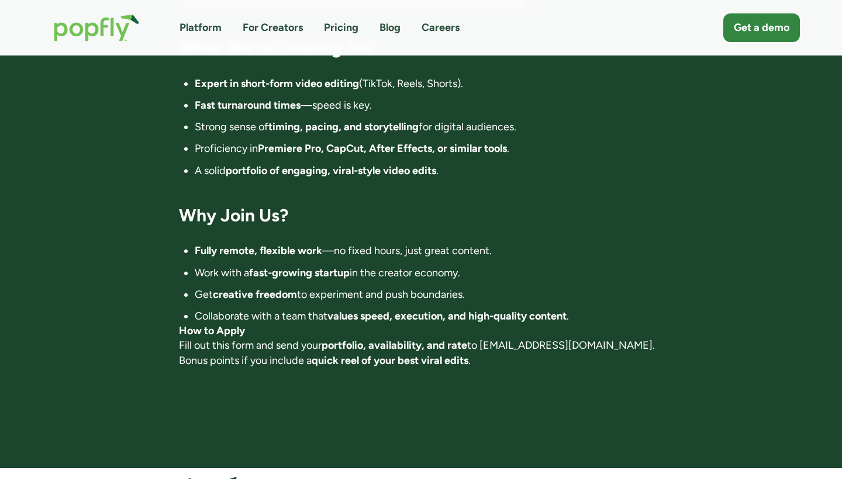
scroll to position [837, 0]
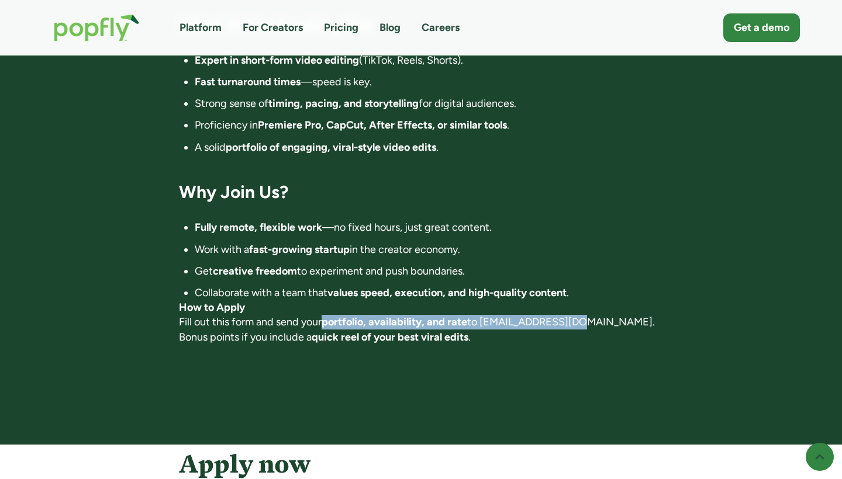
drag, startPoint x: 574, startPoint y: 315, endPoint x: 326, endPoint y: 318, distance: 248.5
click at [326, 318] on p "How to Apply Fill out this form and send your portfolio, availability, and rate…" at bounding box center [421, 323] width 485 height 44
copy p "portfolio, availability, and rate to [EMAIL_ADDRESS][DOMAIN_NAME]"
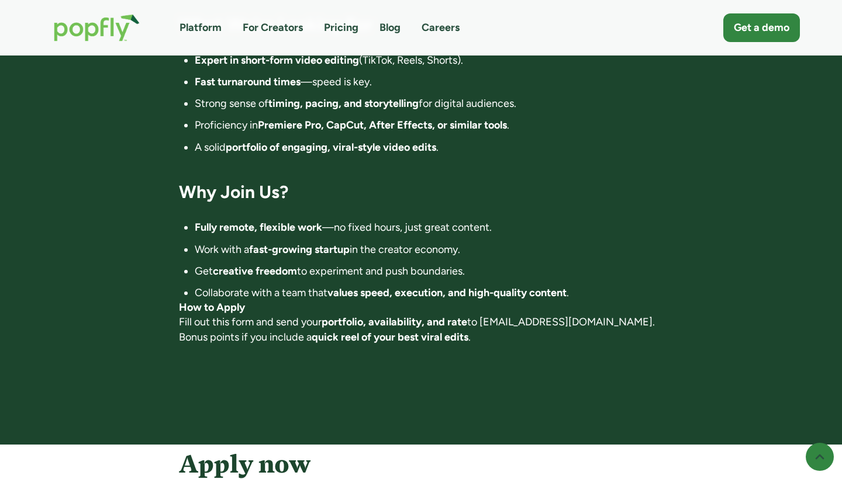
click at [460, 310] on p "How to Apply Fill out this form and send your portfolio, availability, and rate…" at bounding box center [421, 323] width 485 height 44
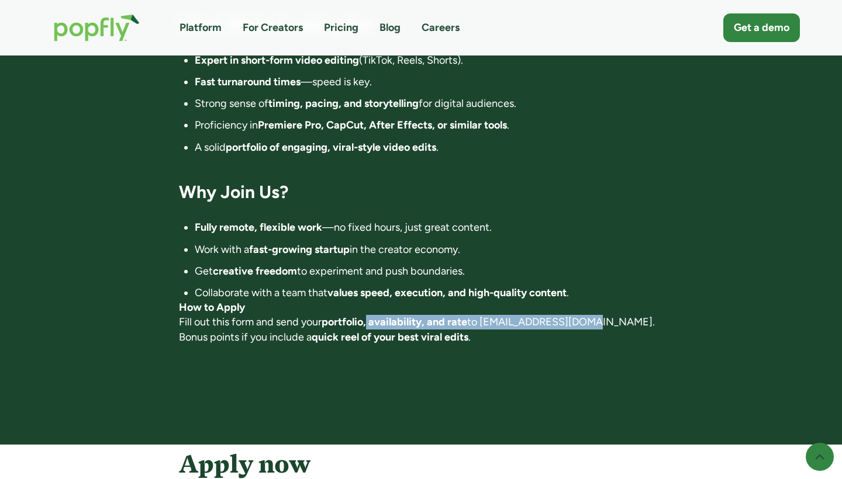
drag, startPoint x: 586, startPoint y: 316, endPoint x: 372, endPoint y: 317, distance: 214.0
click at [372, 317] on p "How to Apply Fill out this form and send your portfolio, availability, and rate…" at bounding box center [421, 323] width 485 height 44
copy p "availability, and rate to [EMAIL_ADDRESS][DOMAIN_NAME]."
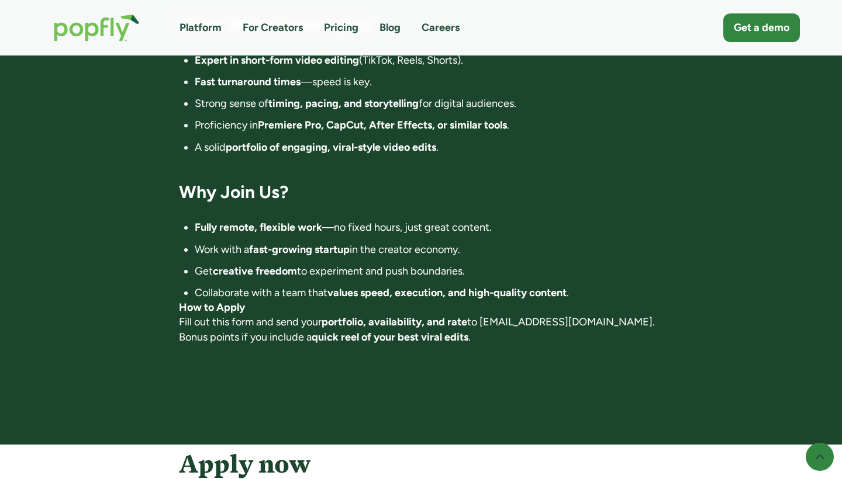
click at [468, 332] on p "How to Apply Fill out this form and send your portfolio, availability, and rate…" at bounding box center [421, 323] width 485 height 44
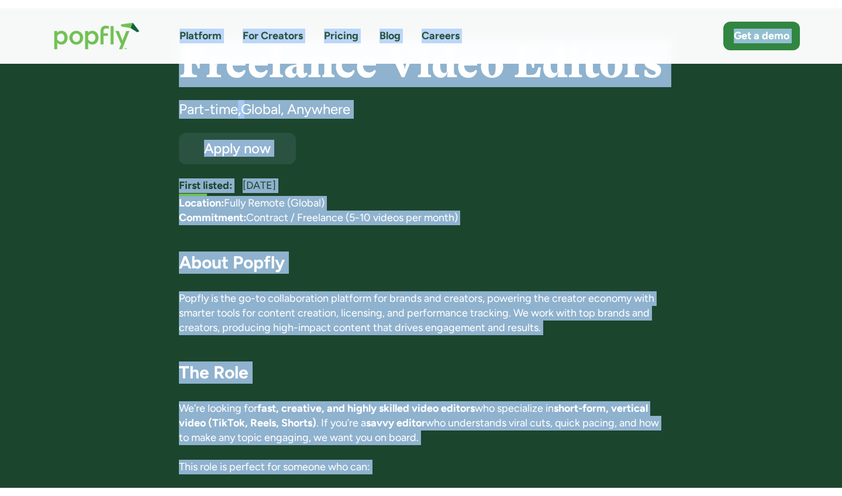
scroll to position [0, 0]
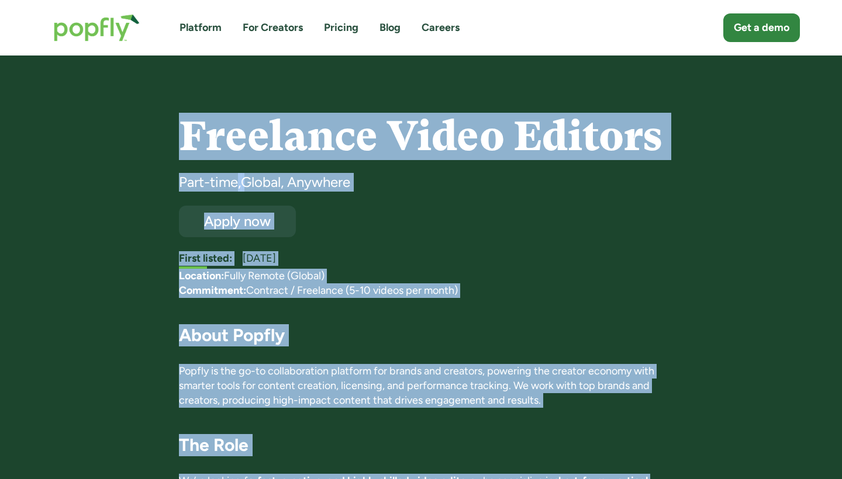
drag, startPoint x: 468, startPoint y: 332, endPoint x: 156, endPoint y: 115, distance: 380.2
copy div "Loremipsu Dolor Sitamet Cons-adip , Elitse, Doeiusmo Tempo inc Utlab etdolo: Ma…"
